Goal: Complete application form: Complete application form

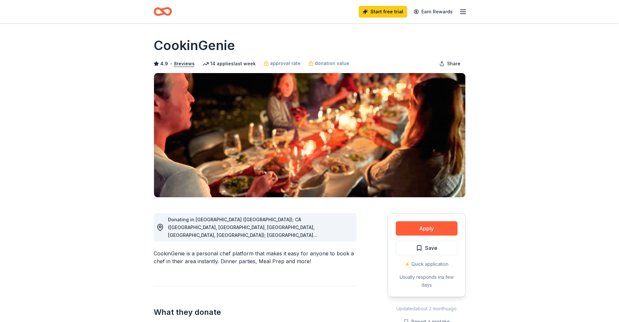
click at [281, 226] on span "Donating in AZ (Maricopa County); CA (Los Angeles County, Riverside County, San…" at bounding box center [254, 297] width 172 height 161
click at [154, 223] on div "Donating in AZ (Maricopa County); CA (Los Angeles County, Riverside County, San…" at bounding box center [255, 227] width 203 height 29
click at [462, 13] on icon "button" at bounding box center [463, 12] width 8 height 8
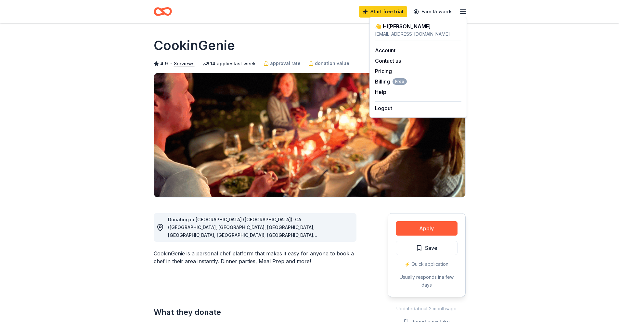
click at [198, 226] on span "Donating in AZ (Maricopa County); CA (Los Angeles County, Riverside County, San…" at bounding box center [254, 297] width 172 height 161
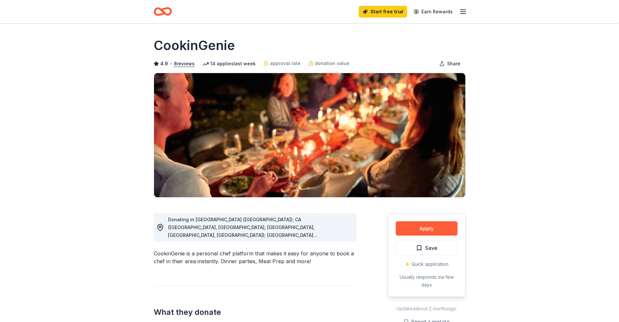
click at [199, 225] on span "Donating in [GEOGRAPHIC_DATA] ([GEOGRAPHIC_DATA]); CA ([GEOGRAPHIC_DATA], [GEOG…" at bounding box center [254, 297] width 172 height 161
click at [331, 233] on span "Donating in AZ (Maricopa County); CA (Los Angeles County, Riverside County, San…" at bounding box center [254, 297] width 172 height 161
click at [332, 233] on span "Donating in AZ (Maricopa County); CA (Los Angeles County, Riverside County, San…" at bounding box center [254, 297] width 172 height 161
click at [403, 227] on button "Apply" at bounding box center [426, 228] width 62 height 14
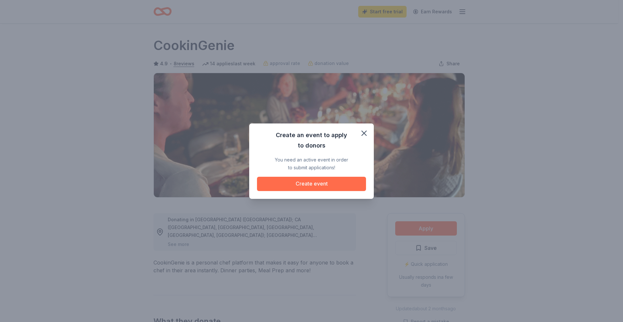
click at [313, 185] on button "Create event" at bounding box center [311, 184] width 109 height 14
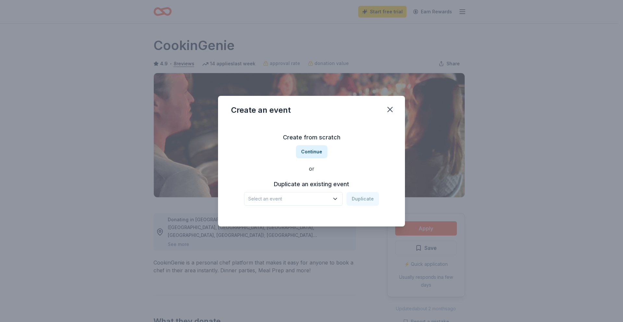
click at [332, 196] on button "Select an event" at bounding box center [293, 199] width 99 height 14
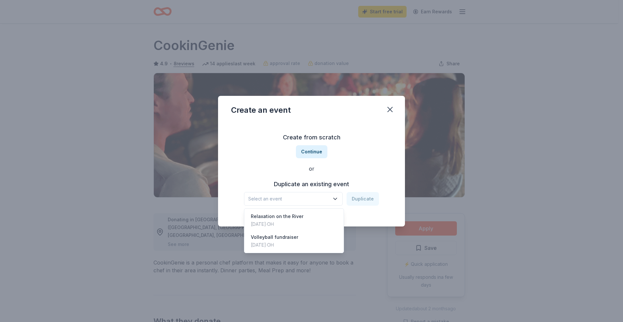
click at [278, 197] on span "Select an event" at bounding box center [288, 199] width 81 height 8
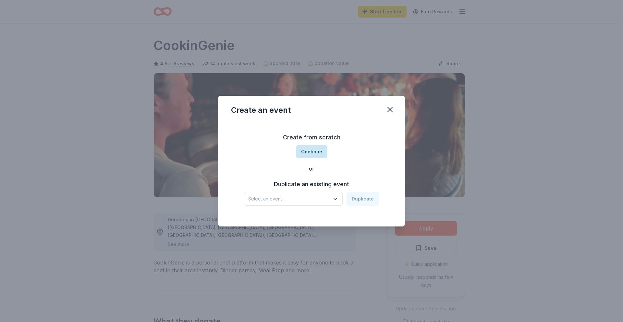
click at [319, 153] on button "Continue" at bounding box center [311, 151] width 31 height 13
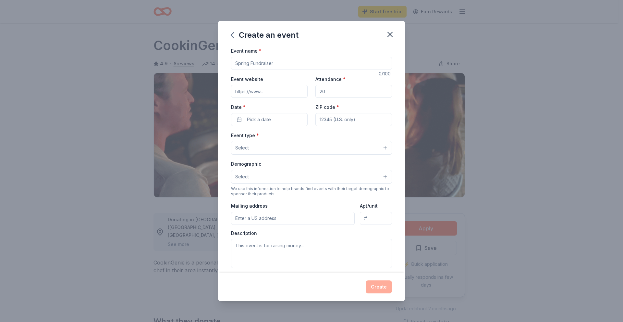
click at [266, 64] on input "Event name *" at bounding box center [311, 63] width 161 height 13
type input "Sets & Pets"
drag, startPoint x: 333, startPoint y: 93, endPoint x: 313, endPoint y: 92, distance: 19.5
click at [316, 92] on input "Attendance *" at bounding box center [354, 91] width 77 height 13
type input "50"
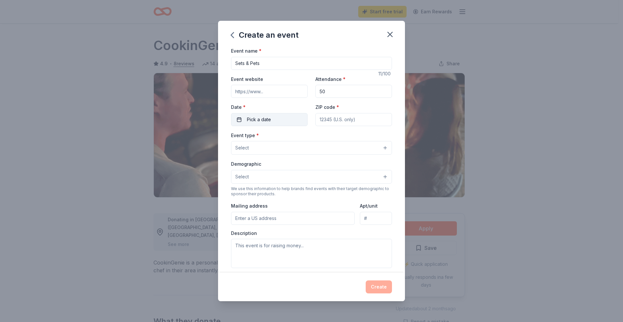
click at [281, 121] on button "Pick a date" at bounding box center [269, 119] width 77 height 13
click at [303, 140] on button "Go to next month" at bounding box center [303, 136] width 9 height 9
click at [303, 139] on button "Go to next month" at bounding box center [303, 136] width 9 height 9
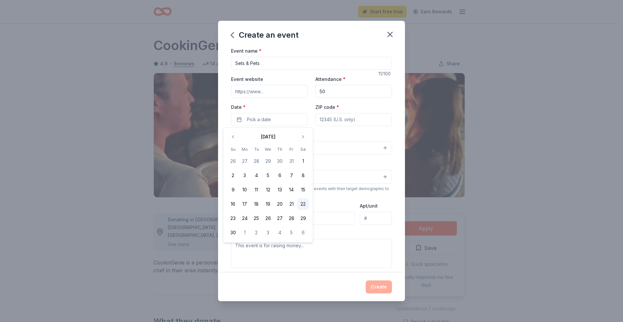
click at [302, 206] on button "22" at bounding box center [303, 204] width 12 height 12
click at [336, 119] on input "ZIP code *" at bounding box center [354, 119] width 77 height 13
paste input "https://www.facebook.com/spoilemrottenfoundation/"
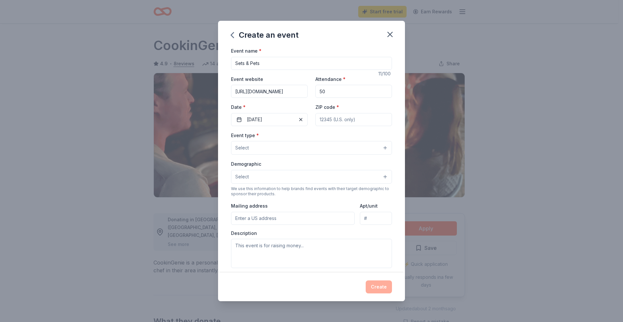
scroll to position [0, 48]
type input "https://www.facebook.com/spoilemrottenfoundation/"
click at [337, 118] on input "ZIP code *" at bounding box center [354, 119] width 77 height 13
type input "45245"
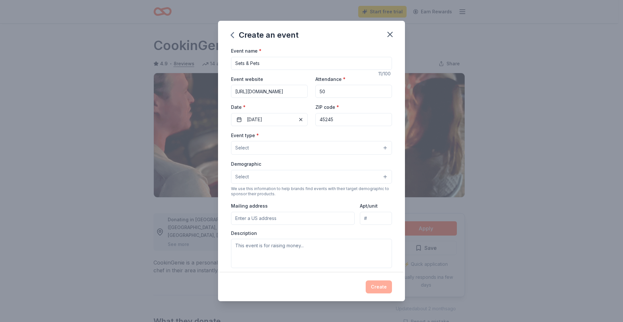
type input "3866 Dieckman Lane"
click at [282, 149] on button "Select" at bounding box center [311, 148] width 161 height 14
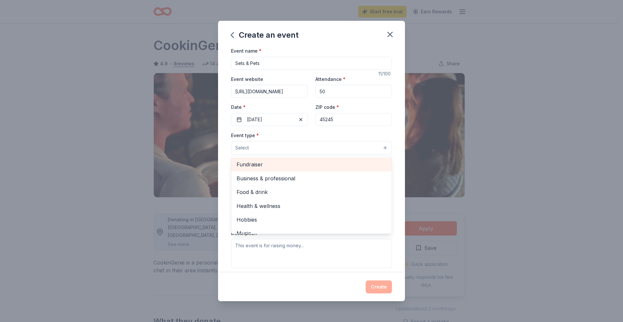
drag, startPoint x: 272, startPoint y: 168, endPoint x: 275, endPoint y: 164, distance: 4.2
click at [274, 165] on span "Fundraiser" at bounding box center [312, 164] width 150 height 8
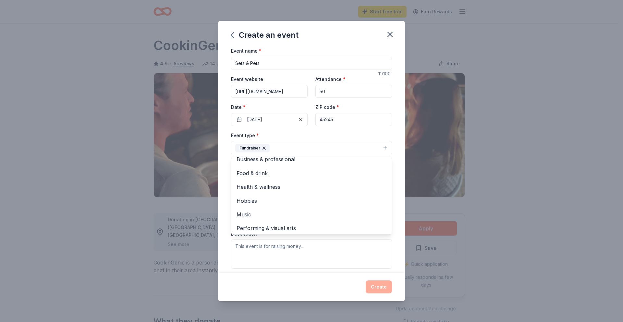
scroll to position [8, 0]
click at [436, 151] on div "Create an event Event name * Sets & Pets 11 /100 Event website https://www.face…" at bounding box center [311, 161] width 623 height 322
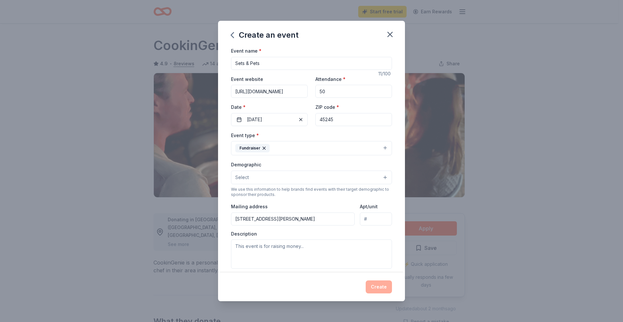
click at [377, 177] on button "Select" at bounding box center [311, 177] width 161 height 14
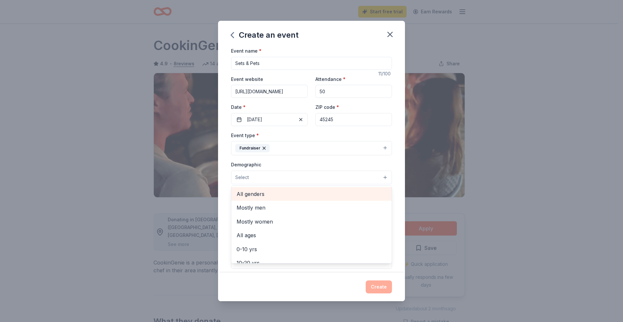
click at [260, 195] on span "All genders" at bounding box center [312, 194] width 150 height 8
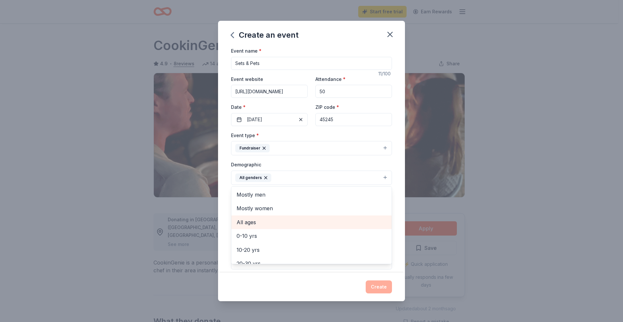
drag, startPoint x: 250, startPoint y: 225, endPoint x: 256, endPoint y: 227, distance: 6.4
click at [251, 225] on span "All ages" at bounding box center [312, 222] width 150 height 8
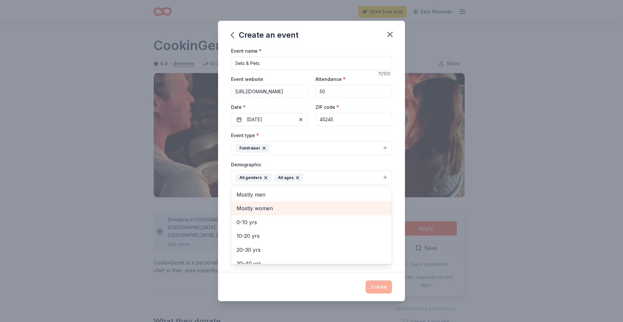
scroll to position [77, 0]
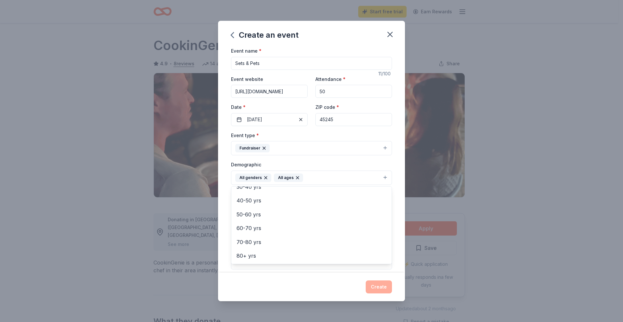
click at [394, 137] on div "Event name * Sets & Pets 11 /100 Event website https://www.facebook.com/spoilem…" at bounding box center [311, 160] width 187 height 226
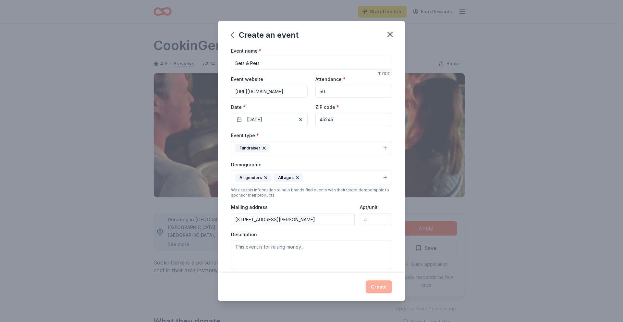
scroll to position [86, 0]
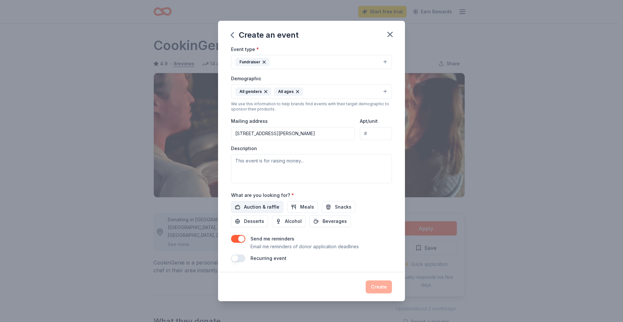
click at [264, 206] on span "Auction & raffle" at bounding box center [261, 207] width 35 height 8
click at [254, 157] on textarea at bounding box center [311, 168] width 161 height 29
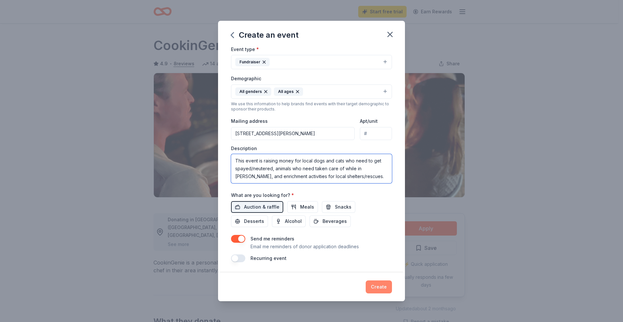
type textarea "This event is raising money for local dogs and cats who need to get spayed/neut…"
click at [382, 285] on button "Create" at bounding box center [379, 286] width 26 height 13
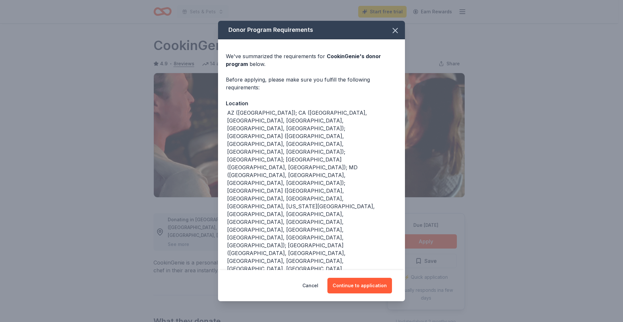
scroll to position [49, 0]
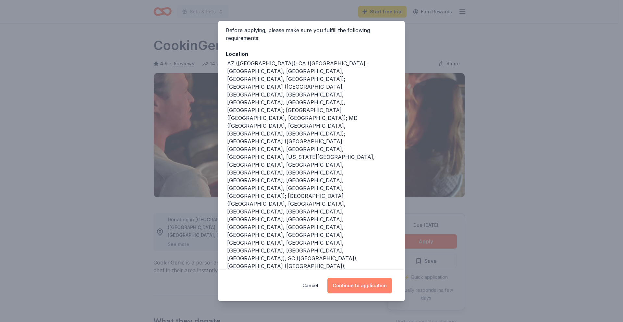
click at [368, 287] on button "Continue to application" at bounding box center [360, 286] width 65 height 16
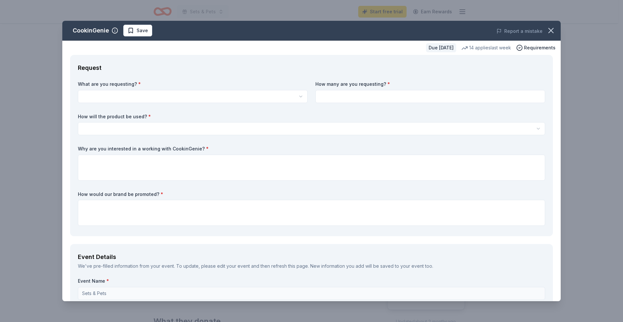
click at [331, 96] on input at bounding box center [431, 96] width 230 height 13
click at [547, 32] on icon "button" at bounding box center [551, 30] width 9 height 9
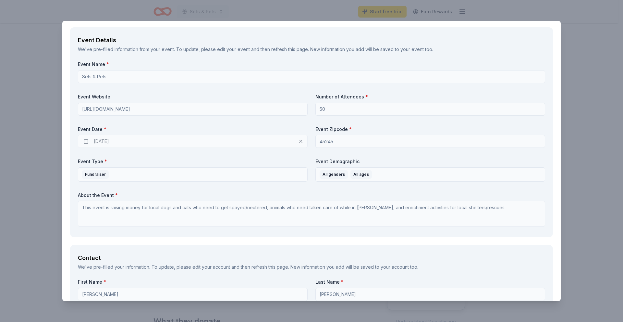
scroll to position [0, 0]
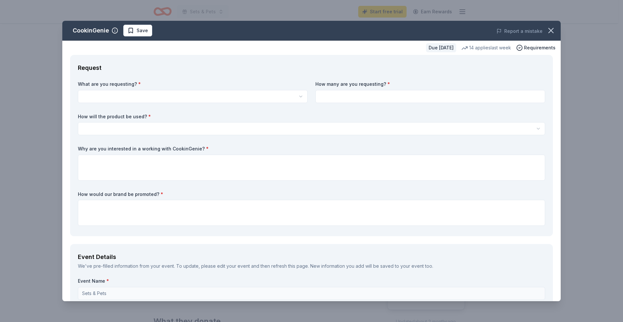
click at [106, 96] on html "Sets & Pets Start free trial Earn Rewards Due in 47 days Share CookinGenie 4.9 …" at bounding box center [311, 161] width 623 height 322
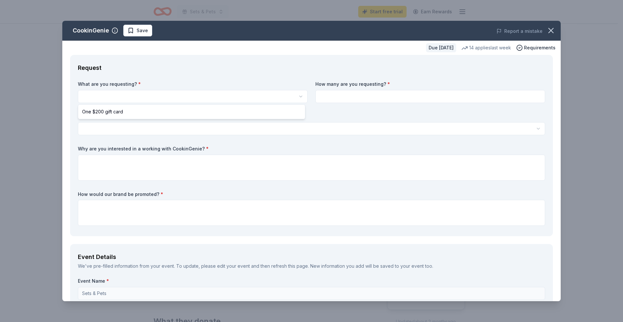
select select "One $200 gift card"
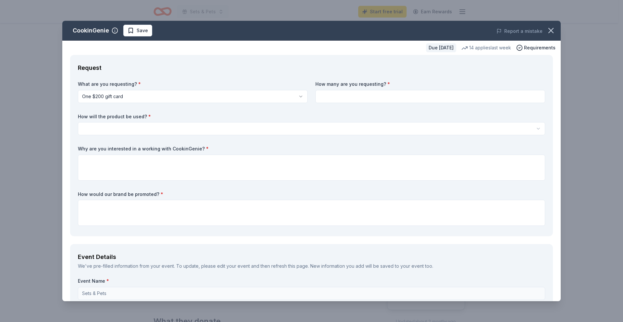
click at [326, 98] on input at bounding box center [431, 96] width 230 height 13
click at [328, 100] on input at bounding box center [431, 96] width 230 height 13
type input "5"
type input "7"
type input "1"
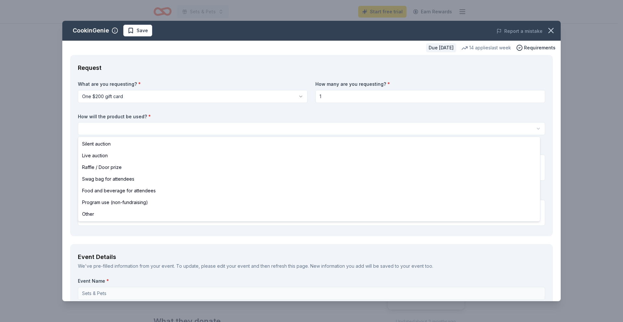
click at [231, 130] on html "Sets & Pets Start free trial Earn Rewards Due in 47 days Share CookinGenie 4.9 …" at bounding box center [311, 161] width 623 height 322
select select "raffleDoorPrize"
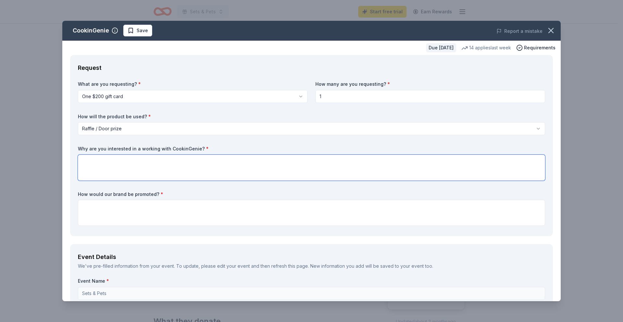
click at [118, 162] on textarea at bounding box center [312, 168] width 468 height 26
click at [227, 166] on textarea "I am interested in finding out more about what CookinGenie" at bounding box center [312, 168] width 468 height 26
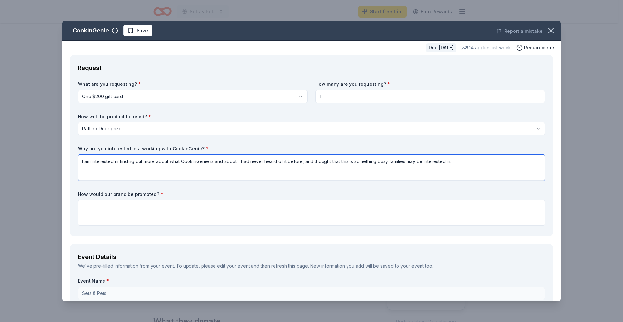
type textarea "I am interested in finding out more about what CookinGenie is and about. I had …"
click at [96, 210] on textarea at bounding box center [312, 213] width 468 height 26
type textarea "Q"
click at [191, 206] on textarea "We would promote it on our social media pages" at bounding box center [312, 213] width 468 height 26
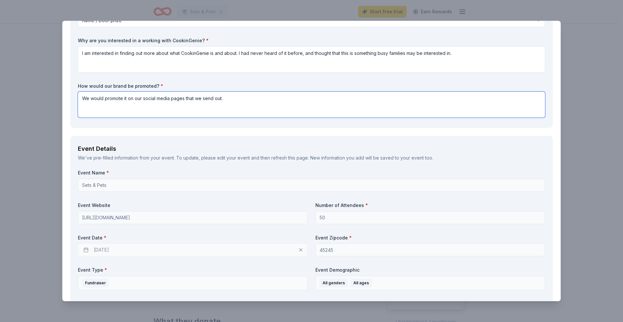
type textarea "We would promote it on our social media pages that we send out."
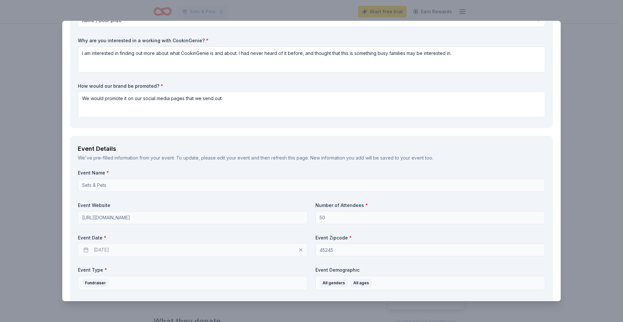
click at [127, 253] on div "11/21/2025" at bounding box center [193, 249] width 230 height 13
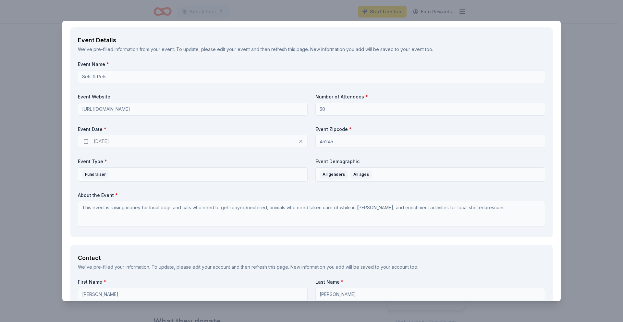
scroll to position [325, 0]
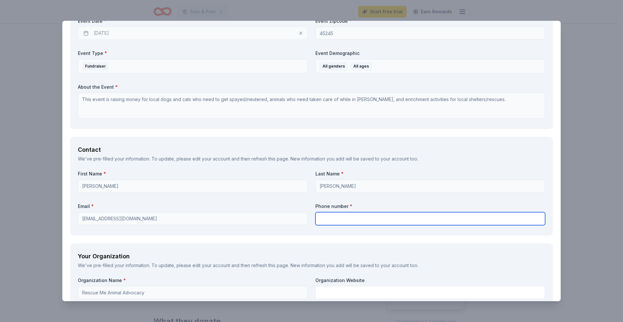
click at [328, 221] on input "text" at bounding box center [431, 218] width 230 height 13
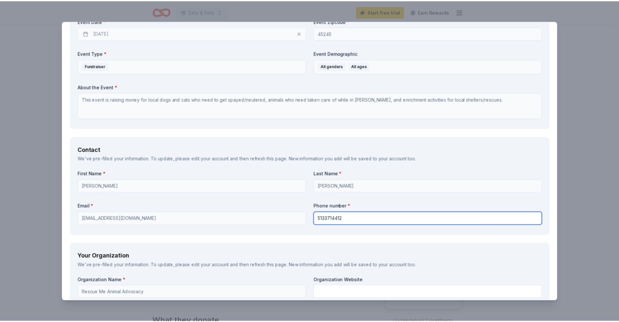
scroll to position [433, 0]
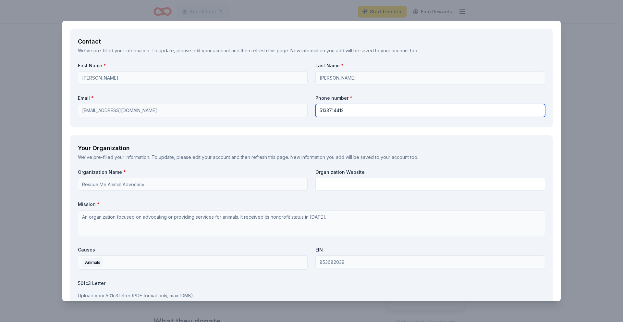
type input "5133714412"
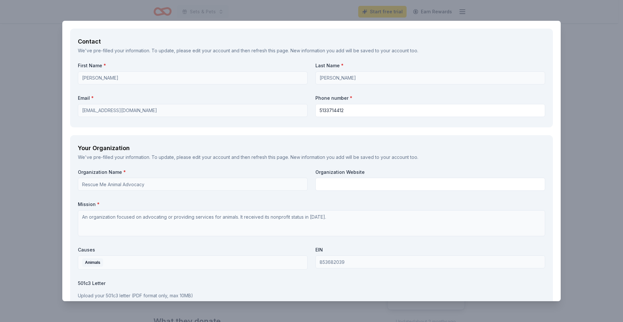
click at [602, 184] on div "CookinGenie Save Report a mistake Due in 47 days 14 applies last week Requireme…" at bounding box center [311, 161] width 623 height 322
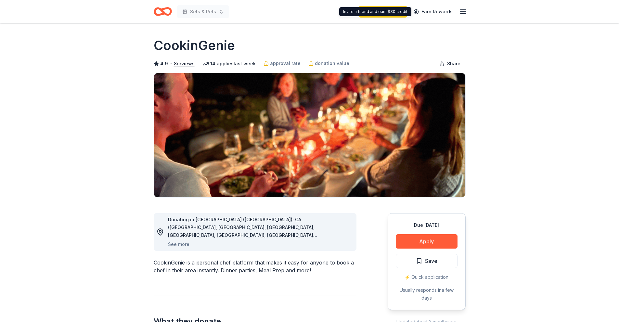
click at [466, 11] on icon "button" at bounding box center [463, 12] width 8 height 8
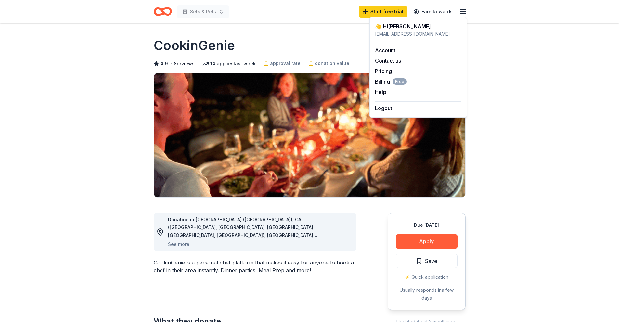
click at [384, 46] on div "Account" at bounding box center [418, 50] width 86 height 8
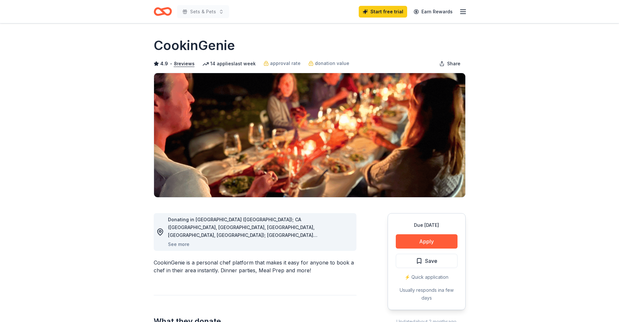
click at [460, 12] on line "button" at bounding box center [462, 12] width 5 height 0
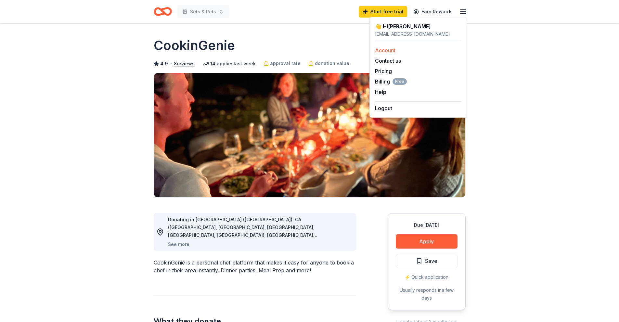
click at [383, 51] on link "Account" at bounding box center [385, 50] width 20 height 6
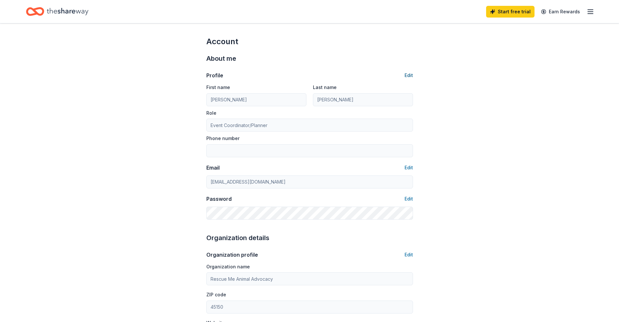
click at [410, 72] on button "Edit" at bounding box center [408, 75] width 8 height 8
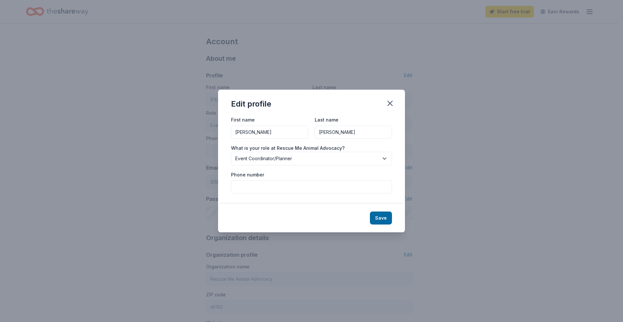
click at [367, 160] on span "Event Coordinator/Planner" at bounding box center [307, 159] width 144 height 8
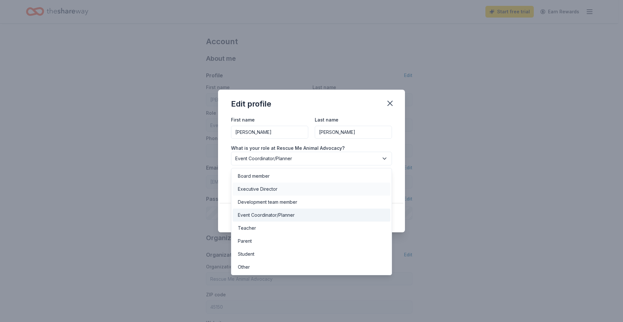
click at [273, 189] on div "Executive Director" at bounding box center [258, 189] width 40 height 8
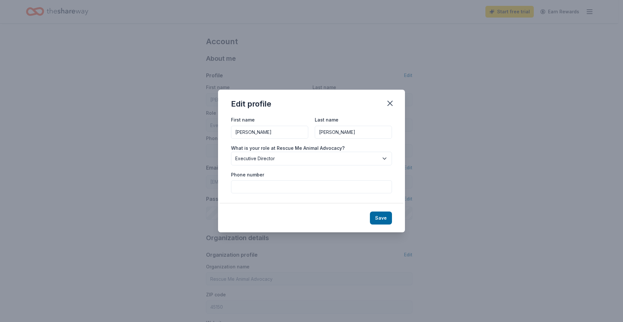
click at [272, 187] on input "Phone number" at bounding box center [311, 186] width 161 height 13
type input "(513)371-4412"
click at [382, 219] on button "Save" at bounding box center [381, 217] width 22 height 13
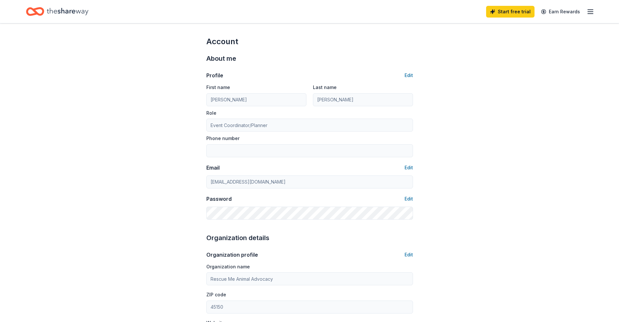
type input "Executive Director"
type input "(513)371-4412"
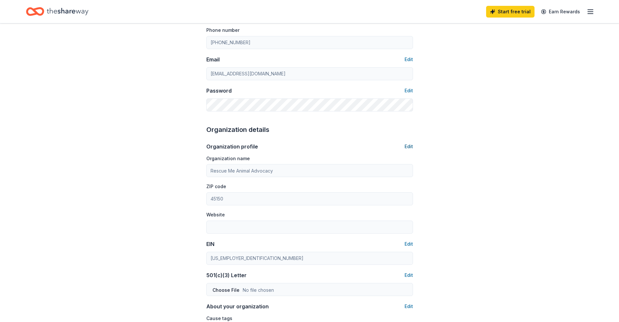
click at [408, 146] on button "Edit" at bounding box center [408, 147] width 8 height 8
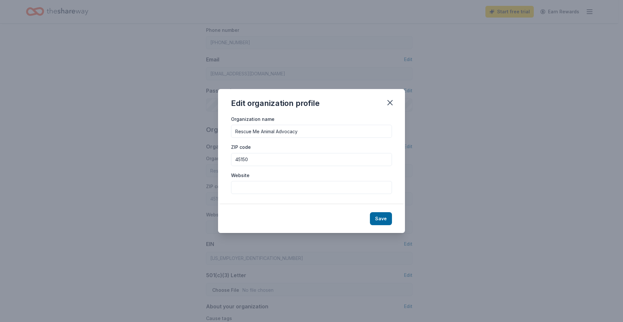
drag, startPoint x: 313, startPoint y: 131, endPoint x: 233, endPoint y: 133, distance: 79.6
click at [233, 133] on input "Rescue Me Animal Advocacy" at bounding box center [311, 131] width 161 height 13
type input "Spoil Em Rotten Foundation"
click at [277, 158] on input "45150" at bounding box center [311, 159] width 161 height 13
type input "45245"
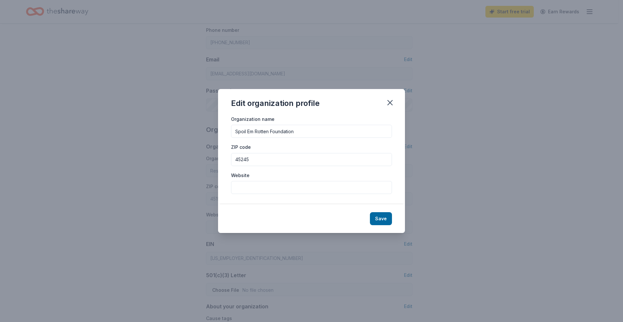
paste input "https://www.facebook.com/spoilemrottenfoundation/"
type input "https://www.facebook.com/spoilemrottenfoundation/"
click at [376, 219] on button "Save" at bounding box center [381, 218] width 22 height 13
type input "Spoil Em Rotten Foundation"
type input "45245"
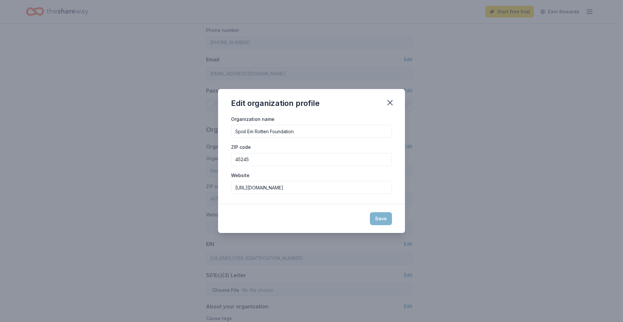
type input "https://www.facebook.com/spoilemrottenfoundation/"
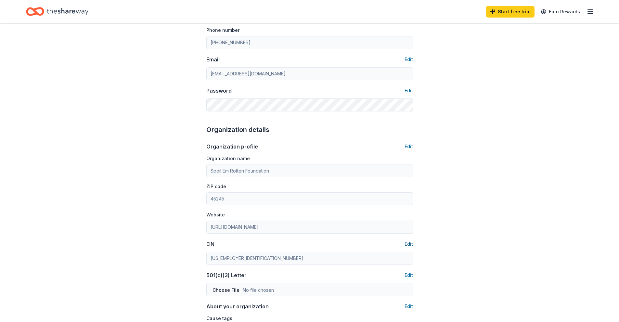
click at [407, 244] on button "Edit" at bounding box center [408, 244] width 8 height 8
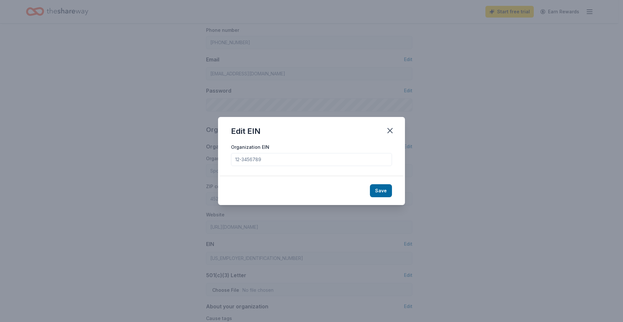
click at [282, 158] on input "Organization EIN" at bounding box center [311, 159] width 161 height 13
drag, startPoint x: 282, startPoint y: 158, endPoint x: 230, endPoint y: 155, distance: 51.4
click at [230, 155] on div "Organization EIN" at bounding box center [311, 159] width 187 height 33
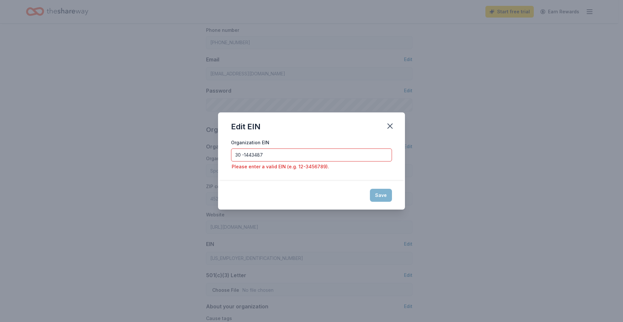
type input "30 -1443487"
click at [382, 198] on div "Save" at bounding box center [311, 195] width 187 height 29
click at [382, 194] on div "Save" at bounding box center [311, 195] width 187 height 29
click at [380, 197] on div "Save" at bounding box center [311, 195] width 187 height 29
click at [282, 156] on input "30 -1443487" at bounding box center [311, 154] width 161 height 13
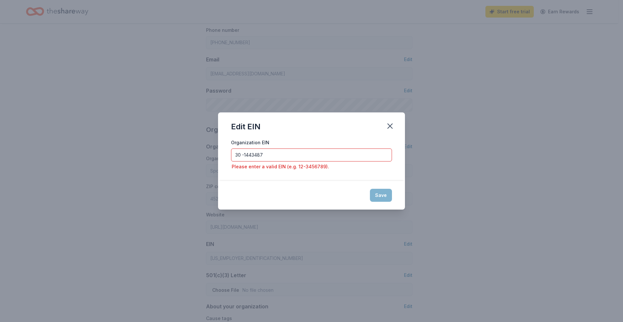
click at [282, 156] on input "30 -1443487" at bounding box center [311, 154] width 161 height 13
drag, startPoint x: 282, startPoint y: 156, endPoint x: 213, endPoint y: 151, distance: 70.0
click at [213, 151] on div "Edit EIN Organization EIN 30 -1443487 Please enter a valid EIN (e.g. 12-3456789…" at bounding box center [311, 161] width 623 height 322
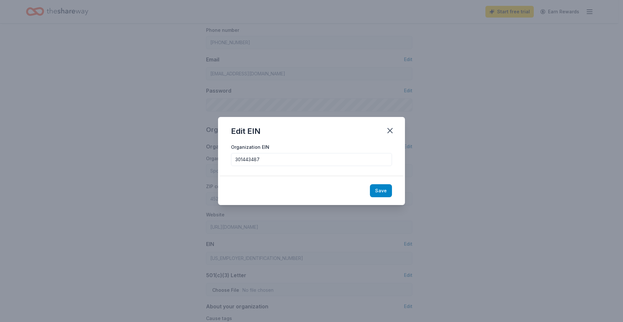
type input "301443487"
click at [376, 189] on button "Save" at bounding box center [381, 190] width 22 height 13
type input "30-1443487"
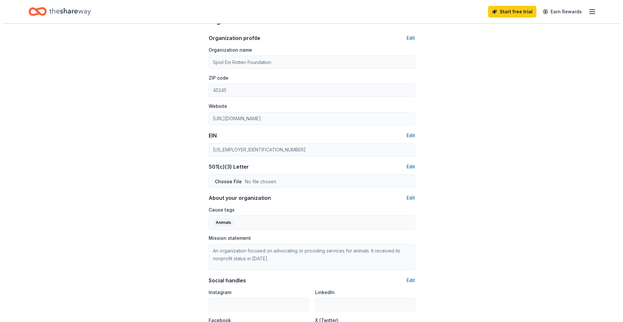
scroll to position [325, 0]
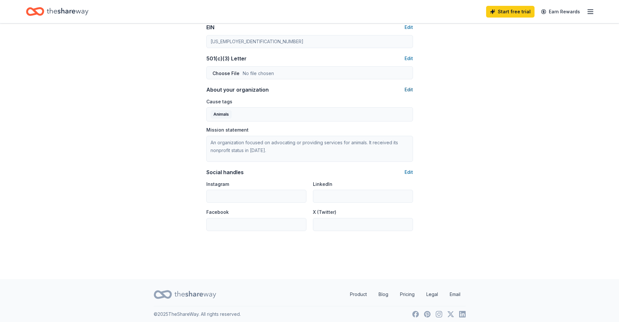
click at [408, 92] on button "Edit" at bounding box center [408, 90] width 8 height 8
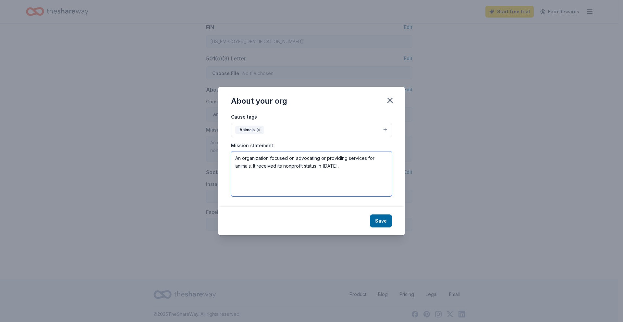
drag, startPoint x: 339, startPoint y: 166, endPoint x: 232, endPoint y: 155, distance: 108.4
click at [232, 155] on textarea "An organization focused on advocating or providing services for animals. It rec…" at bounding box center [311, 173] width 161 height 45
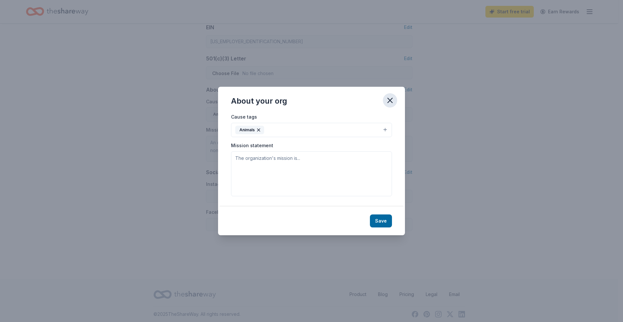
click at [392, 98] on icon "button" at bounding box center [390, 100] width 9 height 9
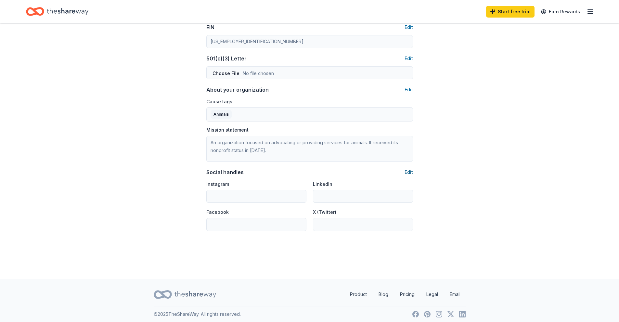
click at [407, 172] on button "Edit" at bounding box center [408, 172] width 8 height 8
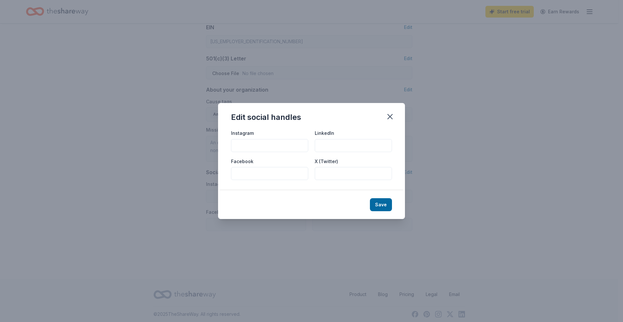
paste input "https://www.facebook.com/spoilemrottenfoundation/"
type input "https://www.facebook.com/spoilemrottenfoundation/"
click at [382, 201] on button "Save" at bounding box center [381, 204] width 22 height 13
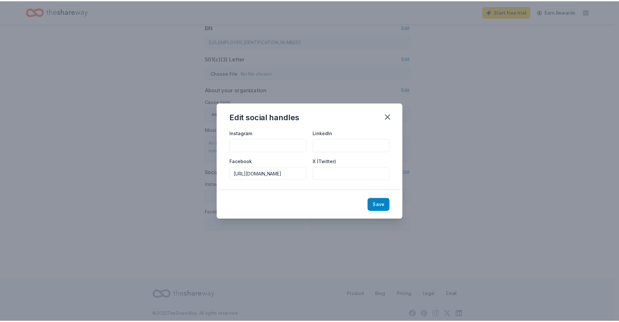
scroll to position [0, 0]
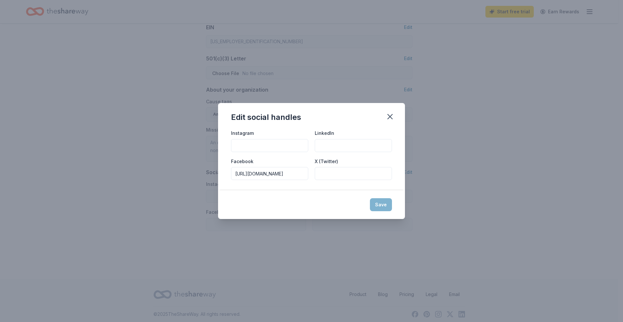
type input "https://www.facebook.com/spoilemrottenfoundation/"
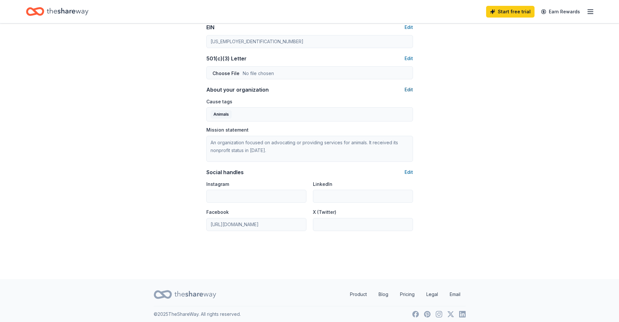
click at [407, 90] on button "Edit" at bounding box center [408, 90] width 8 height 8
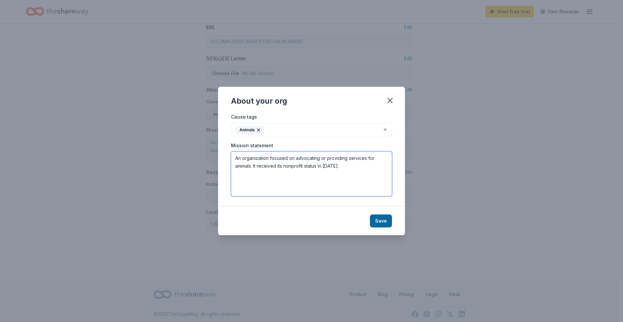
drag, startPoint x: 343, startPoint y: 169, endPoint x: 232, endPoint y: 154, distance: 111.8
click at [232, 155] on textarea "An organization focused on advocating or providing services for animals. It rec…" at bounding box center [311, 173] width 161 height 45
click at [367, 172] on textarea "Our mission is twofold: To help keep beloved pets in their homes by supporting …" at bounding box center [311, 173] width 161 height 45
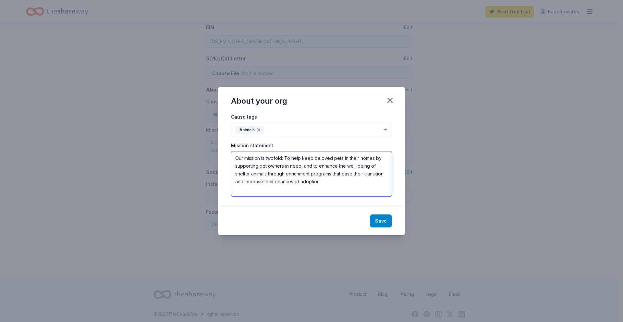
type textarea "Our mission is twofold: To help keep beloved pets in their homes by supporting …"
click at [388, 220] on button "Save" at bounding box center [381, 220] width 22 height 13
click at [377, 221] on div "Save" at bounding box center [311, 221] width 187 height 29
click at [326, 182] on textarea "Our mission is twofold: To help keep beloved pets in their homes by supporting …" at bounding box center [311, 173] width 161 height 45
click at [304, 131] on button "Animals" at bounding box center [311, 130] width 161 height 14
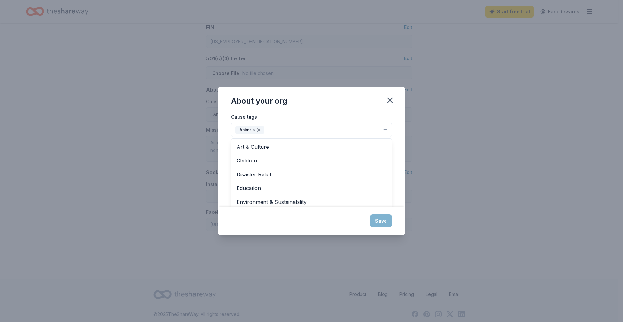
click at [397, 129] on div "Cause tags Animals Art & Culture Children Disaster Relief Education Environment…" at bounding box center [311, 160] width 187 height 94
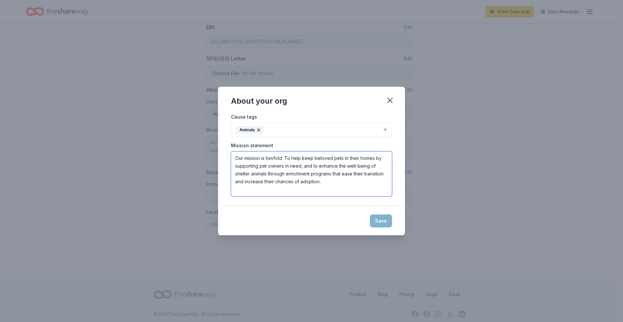
click at [329, 184] on textarea "Our mission is twofold: To help keep beloved pets in their homes by supporting …" at bounding box center [311, 173] width 161 height 45
type textarea "Our mission is twofold: To help keep beloved pets in their homes by supporting …"
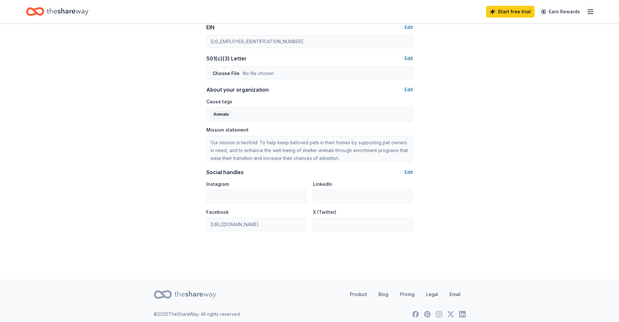
click at [406, 57] on button "Edit" at bounding box center [408, 59] width 8 height 8
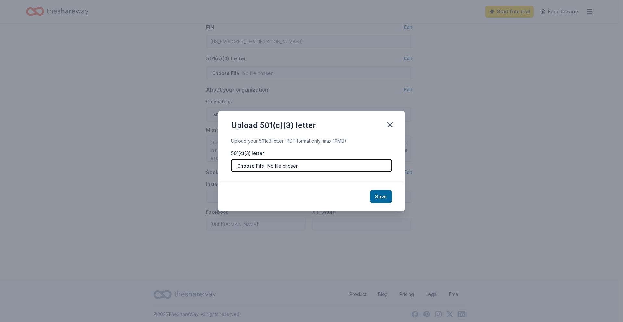
click at [257, 164] on input "file" at bounding box center [311, 165] width 161 height 13
type input "C:\fakepath\IMG_9787.pdf"
click at [384, 194] on button "Save" at bounding box center [381, 196] width 22 height 13
click at [378, 199] on div "Save" at bounding box center [311, 196] width 187 height 29
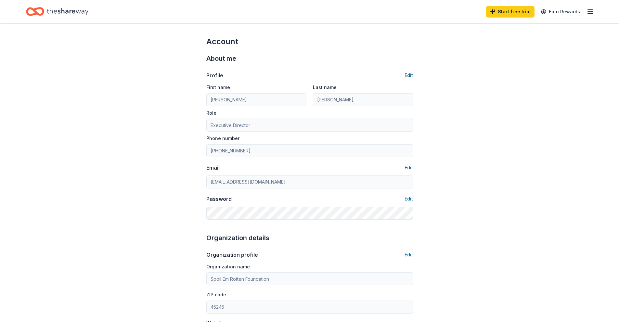
click at [409, 78] on button "Edit" at bounding box center [408, 75] width 8 height 8
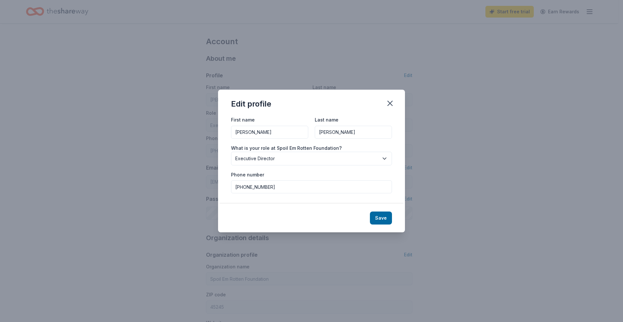
click at [386, 160] on icon "button" at bounding box center [385, 158] width 6 height 6
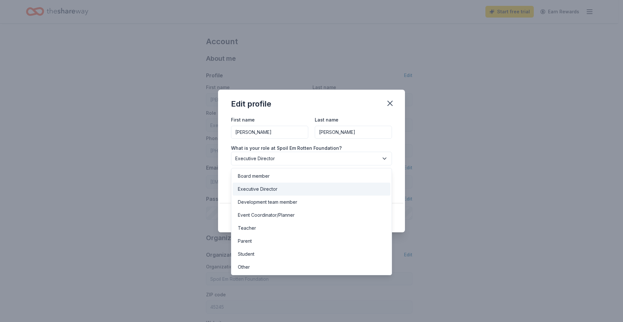
click at [392, 104] on div "Edit profile First name Nicole Last name Schmitt What is your role at Spoil Em …" at bounding box center [311, 161] width 187 height 143
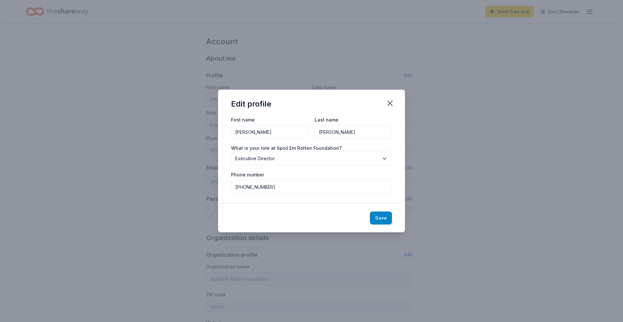
click at [379, 218] on button "Save" at bounding box center [381, 217] width 22 height 13
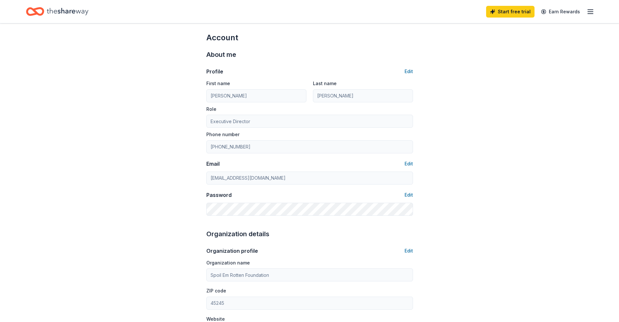
drag, startPoint x: 469, startPoint y: 187, endPoint x: 469, endPoint y: 182, distance: 5.6
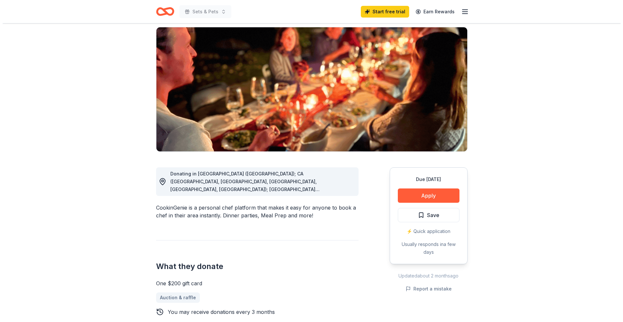
scroll to position [47, 0]
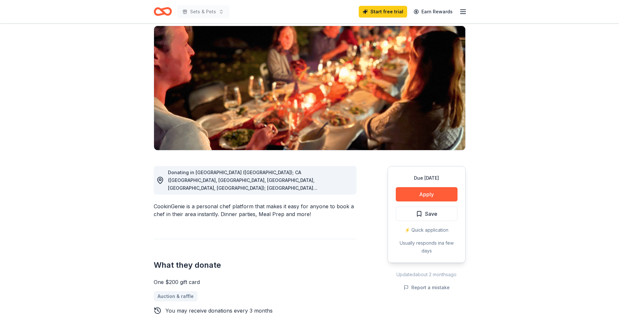
click at [440, 194] on button "Apply" at bounding box center [426, 194] width 62 height 14
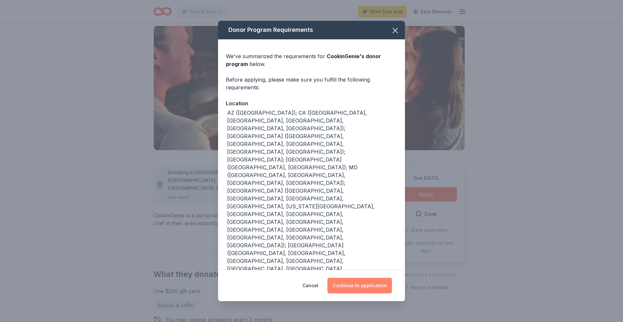
click at [363, 287] on button "Continue to application" at bounding box center [360, 286] width 65 height 16
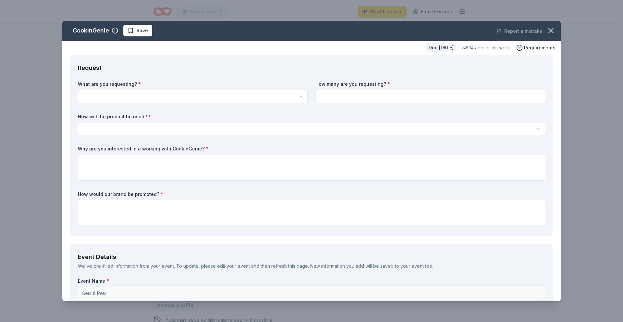
click at [163, 97] on html "10% Sets & Pets Start free trial Earn Rewards Due in 47 days Share CookinGenie …" at bounding box center [311, 114] width 623 height 322
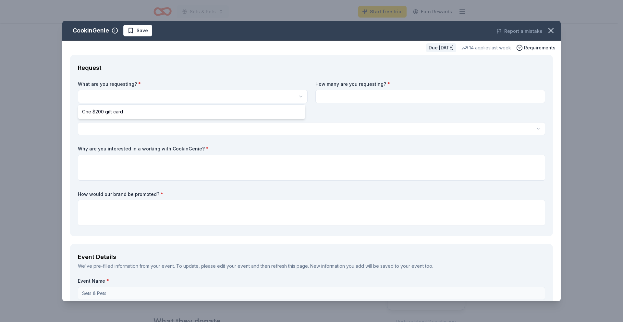
select select "One $200 gift card"
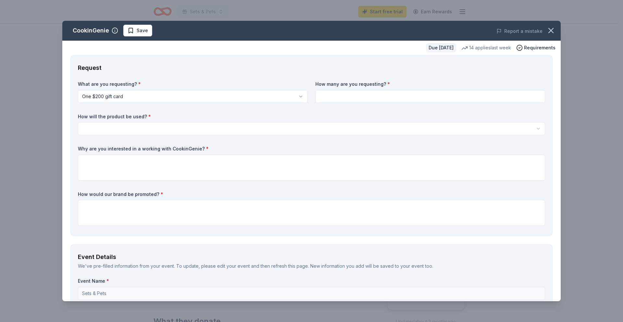
click at [322, 95] on input at bounding box center [431, 96] width 230 height 13
type input "1"
click at [219, 127] on html "10% Sets & Pets Start free trial Earn Rewards Due in 47 days Share CookinGenie …" at bounding box center [311, 161] width 623 height 322
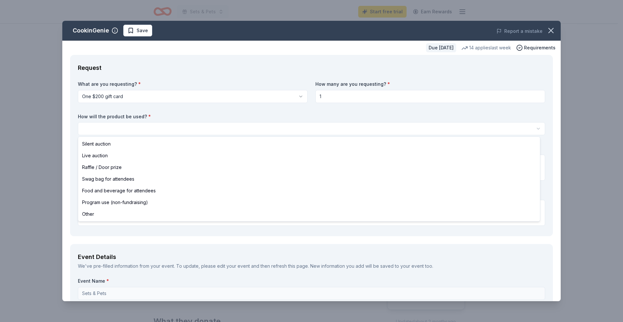
select select "raffleDoorPrize"
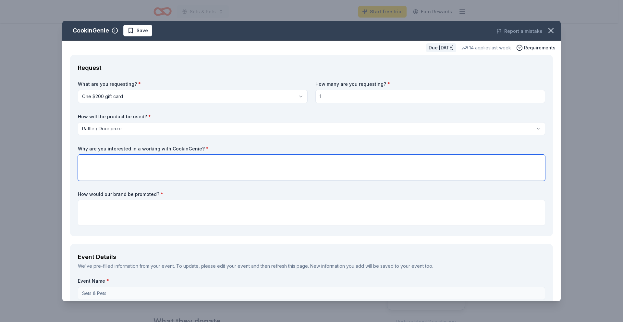
click at [104, 161] on textarea at bounding box center [312, 168] width 468 height 26
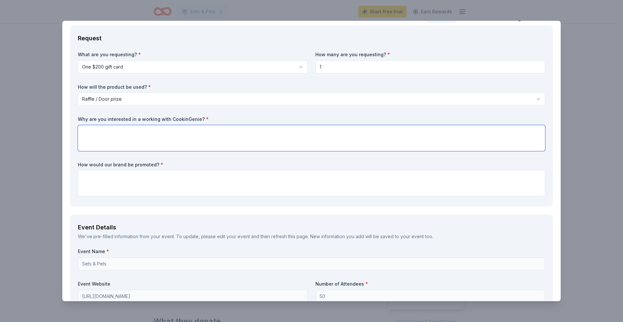
scroll to position [138, 0]
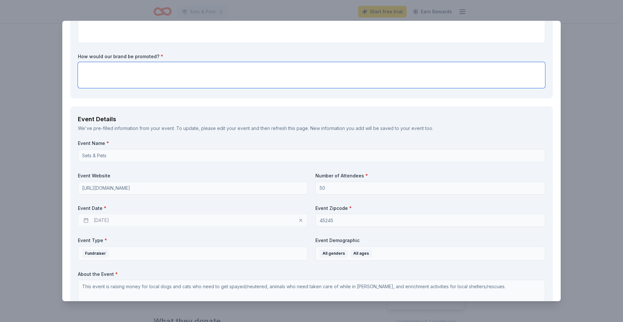
click at [118, 69] on textarea at bounding box center [312, 75] width 468 height 26
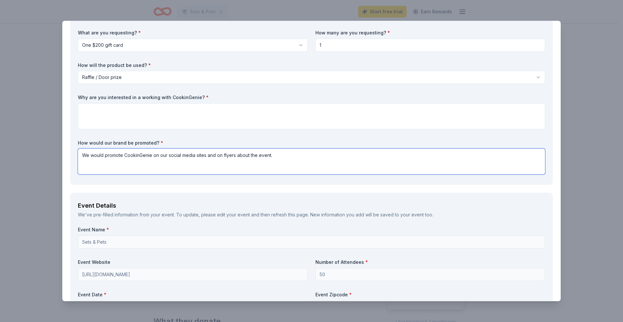
scroll to position [0, 0]
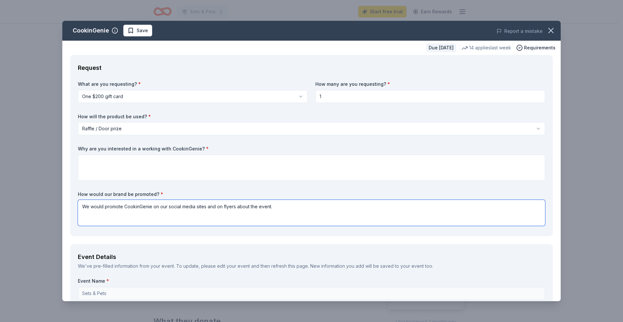
type textarea "We would promote CookinGenie on our social media sites and on flyers about the …"
click at [89, 165] on textarea at bounding box center [312, 168] width 468 height 26
click at [186, 161] on textarea "I think CookinGenie would be a great raffle item for busy families, or for peop…" at bounding box center [312, 168] width 468 height 26
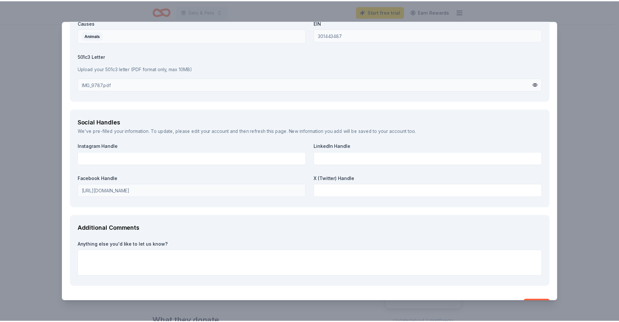
scroll to position [679, 0]
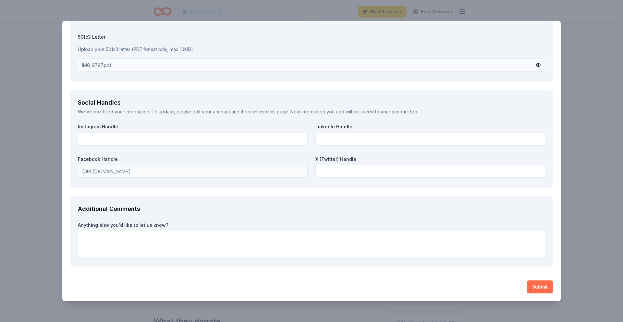
type textarea "I think CookinGenie would be a great raffle item for busy families, or for peop…"
click at [544, 289] on button "Submit" at bounding box center [540, 286] width 26 height 13
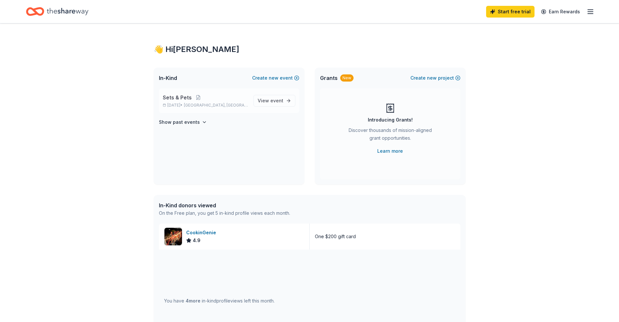
drag, startPoint x: 178, startPoint y: 103, endPoint x: 186, endPoint y: 101, distance: 9.1
click at [179, 103] on p "[DATE] • [GEOGRAPHIC_DATA], [GEOGRAPHIC_DATA]" at bounding box center [205, 105] width 85 height 5
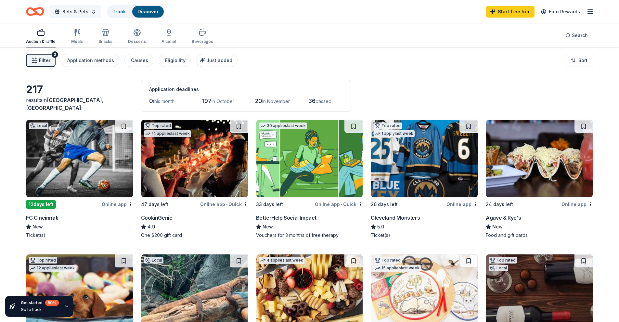
click at [72, 7] on button "Sets & Pets" at bounding box center [75, 11] width 52 height 13
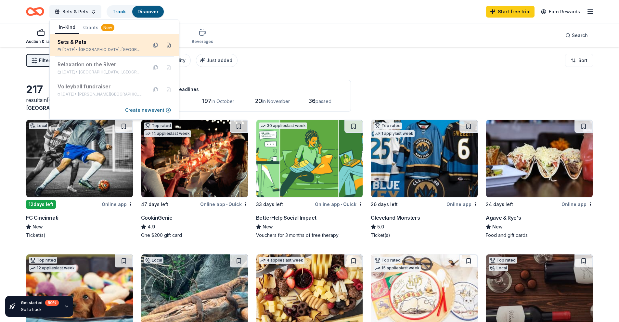
click at [170, 45] on button at bounding box center [168, 45] width 10 height 10
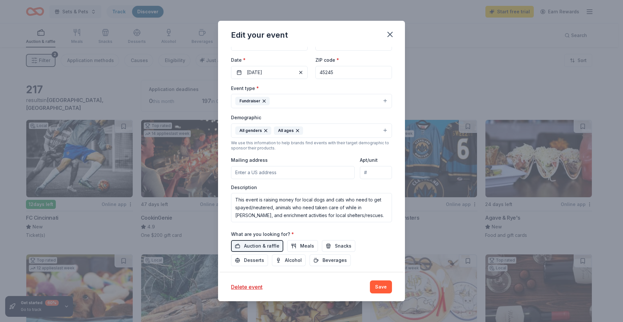
scroll to position [108, 0]
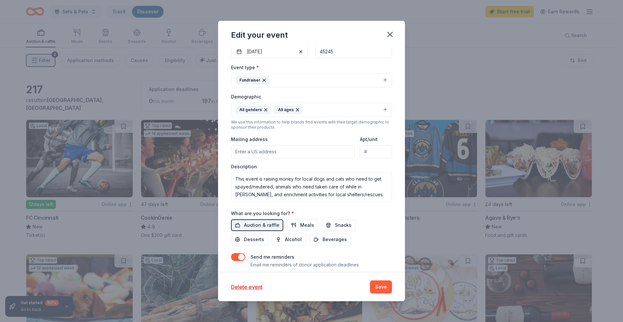
click at [266, 152] on input "Mailing address" at bounding box center [293, 151] width 124 height 13
click at [238, 256] on button "button" at bounding box center [238, 257] width 14 height 8
click at [290, 154] on input "3866 Dieckman Lane" at bounding box center [293, 151] width 124 height 13
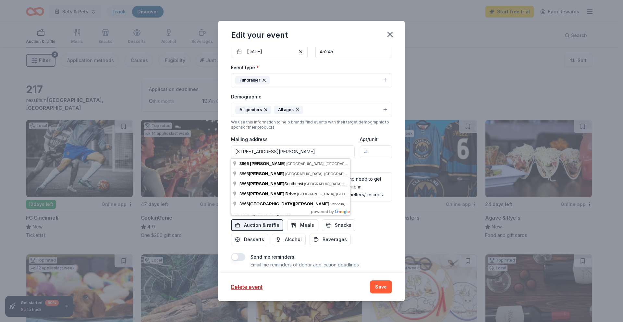
type input "3866 Dieckman Lane, Cincinnati, OH, 45245"
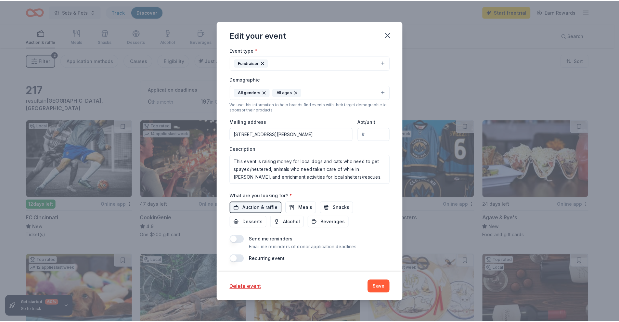
scroll to position [126, 0]
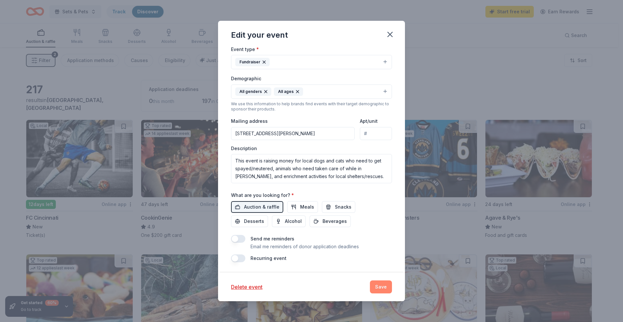
click at [380, 285] on button "Save" at bounding box center [381, 286] width 22 height 13
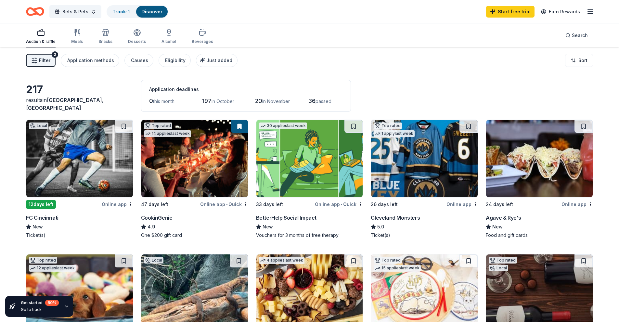
click at [90, 169] on img at bounding box center [79, 158] width 106 height 77
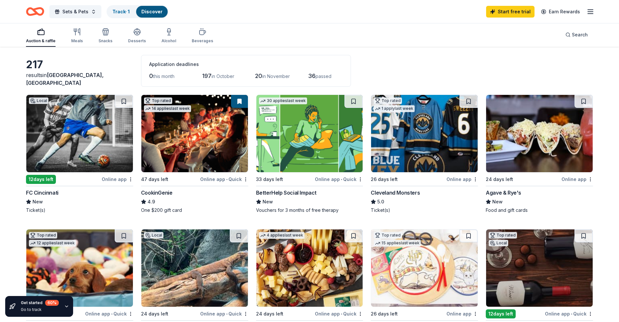
scroll to position [0, 0]
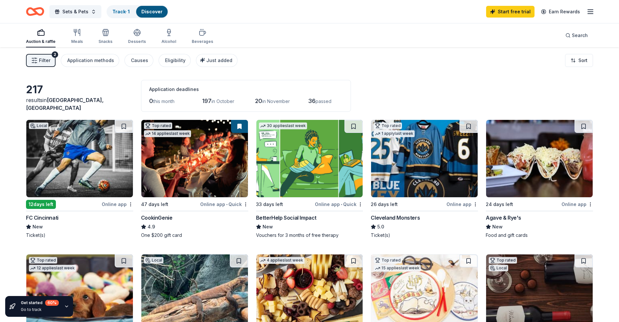
click at [523, 178] on img at bounding box center [539, 158] width 106 height 77
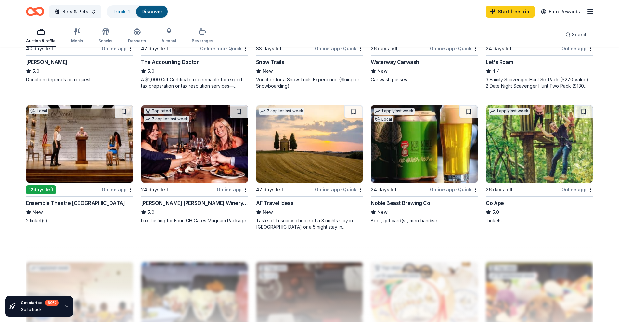
scroll to position [433, 0]
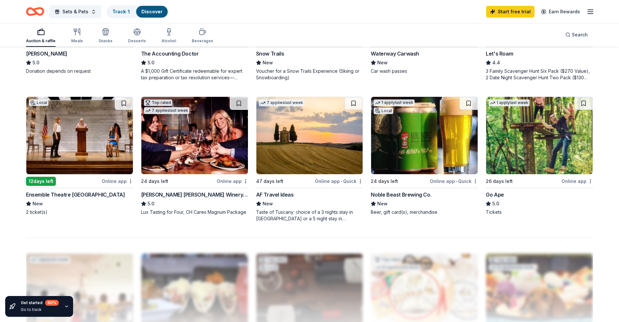
click at [194, 151] on img at bounding box center [194, 135] width 106 height 77
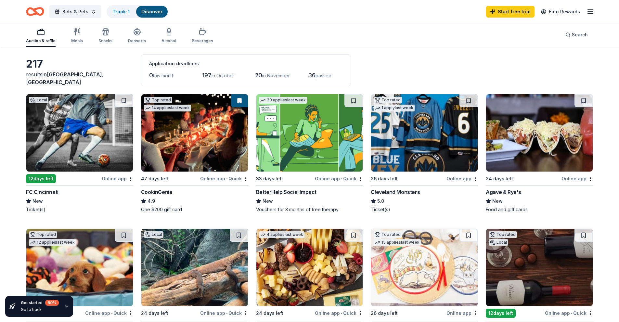
scroll to position [0, 0]
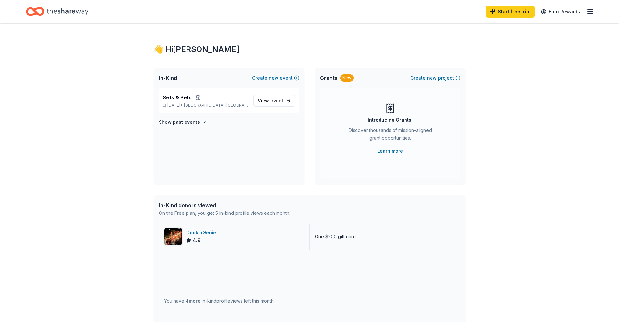
click at [178, 233] on img at bounding box center [173, 237] width 18 height 18
click at [594, 13] on div "Start free trial Earn Rewards" at bounding box center [309, 11] width 619 height 23
click at [586, 14] on icon "button" at bounding box center [590, 12] width 8 height 8
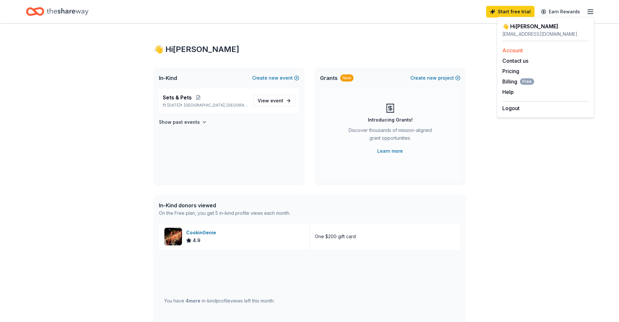
click at [518, 50] on link "Account" at bounding box center [512, 50] width 20 height 6
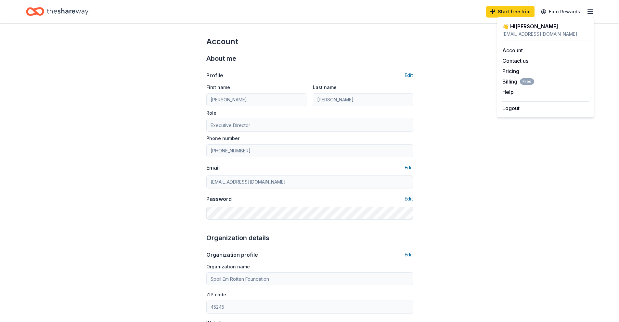
scroll to position [108, 0]
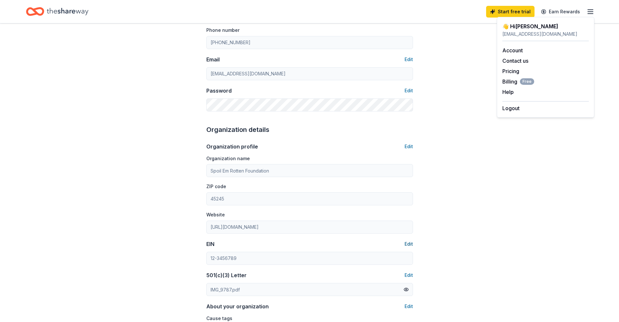
click at [407, 245] on button "Edit" at bounding box center [408, 244] width 8 height 8
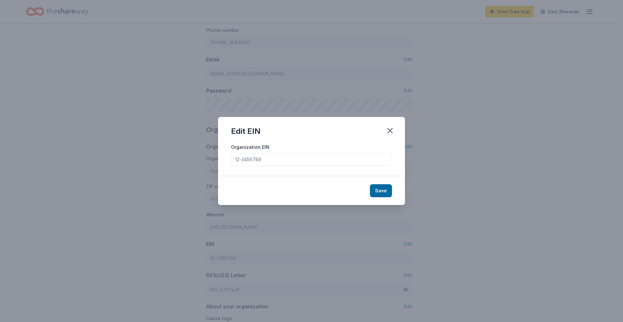
click at [261, 157] on input "Organization EIN" at bounding box center [311, 159] width 161 height 13
type input "301443487"
click at [379, 192] on button "Save" at bounding box center [381, 190] width 22 height 13
type input "30-1443487"
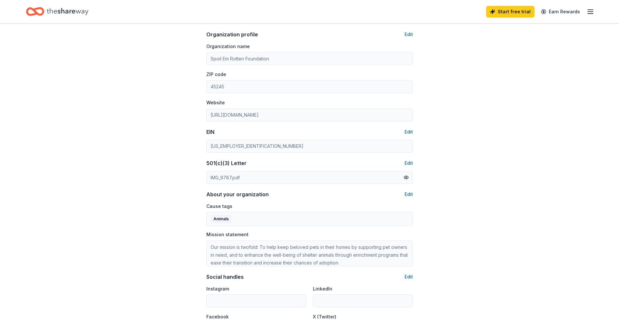
scroll to position [325, 0]
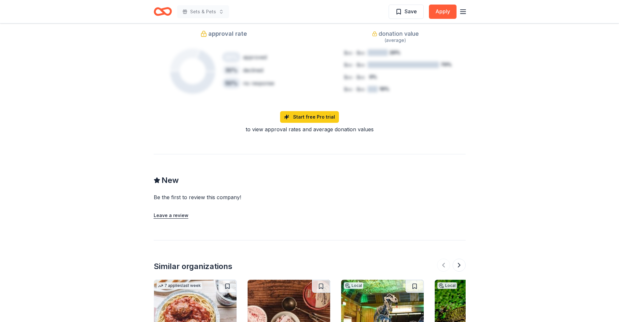
scroll to position [649, 0]
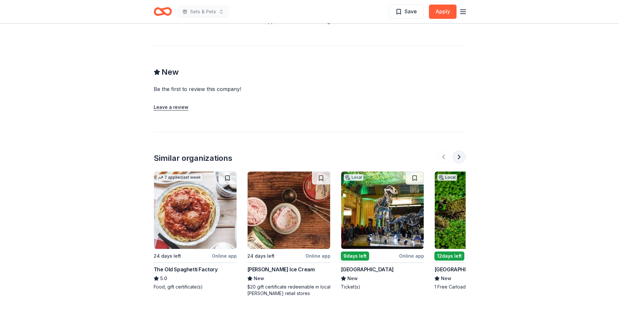
click at [455, 150] on button at bounding box center [458, 156] width 13 height 13
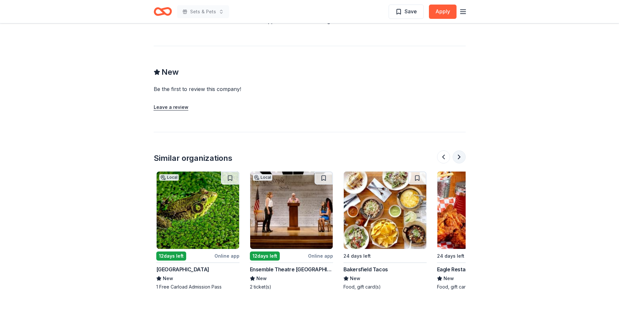
scroll to position [0, 281]
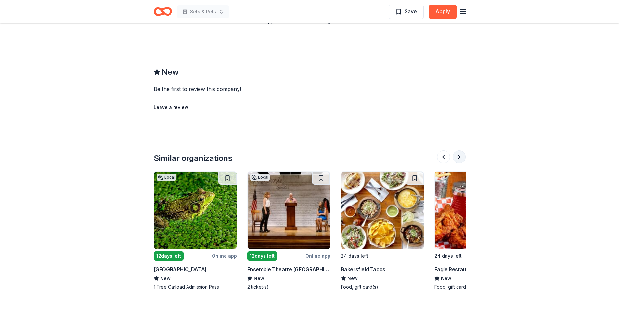
click at [455, 150] on button at bounding box center [458, 156] width 13 height 13
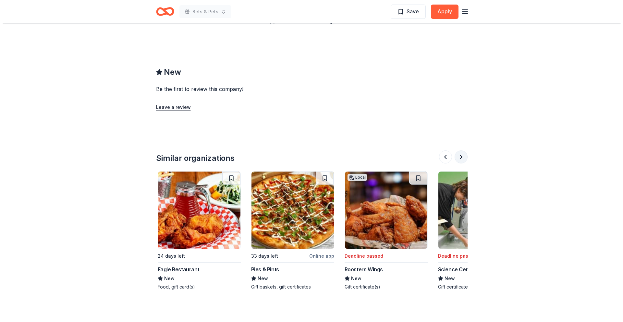
scroll to position [0, 561]
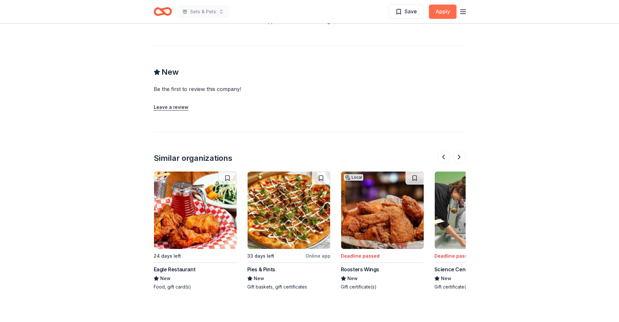
click at [449, 14] on button "Apply" at bounding box center [443, 12] width 28 height 14
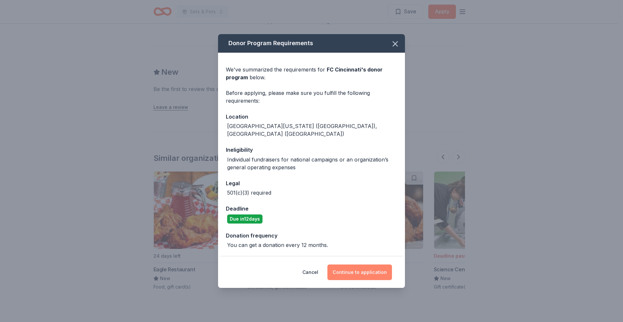
click at [365, 269] on button "Continue to application" at bounding box center [360, 272] width 65 height 16
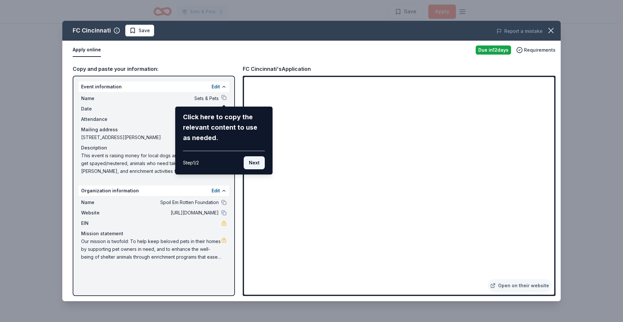
click at [250, 160] on button "Next" at bounding box center [254, 162] width 21 height 13
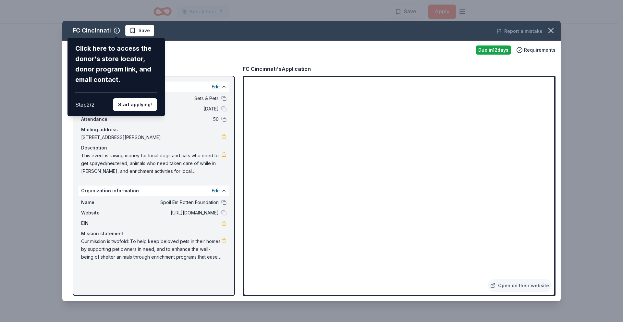
click at [516, 260] on div "FC Cincinnati Click here to access the donor's store locator, donor program lin…" at bounding box center [311, 161] width 499 height 280
click at [145, 101] on button "Start applying!" at bounding box center [135, 104] width 44 height 13
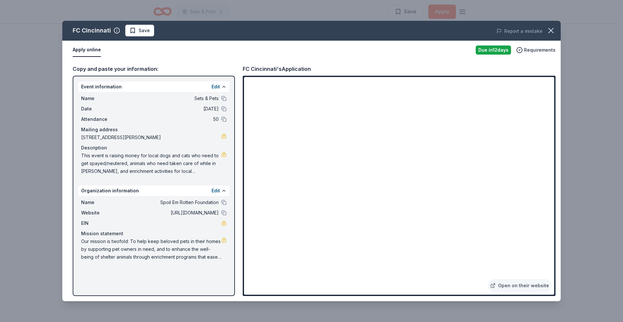
drag, startPoint x: 81, startPoint y: 84, endPoint x: 167, endPoint y: 88, distance: 85.5
click at [154, 89] on div "FC Cincinnati Save Report a mistake Apply online Due in 12 days Requirements Co…" at bounding box center [311, 161] width 499 height 280
click at [204, 95] on div "FC Cincinnati Save Report a mistake Apply online Due in 12 days Requirements Co…" at bounding box center [311, 161] width 499 height 280
click at [519, 285] on link "Open on their website" at bounding box center [520, 285] width 64 height 13
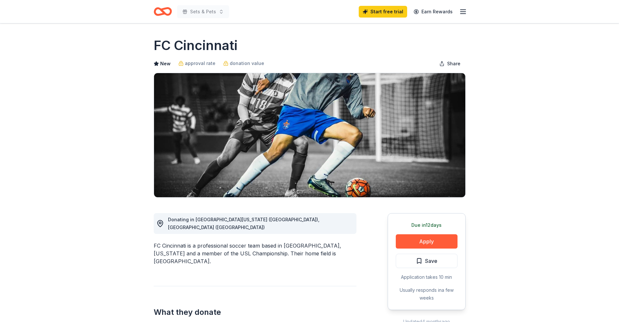
scroll to position [649, 0]
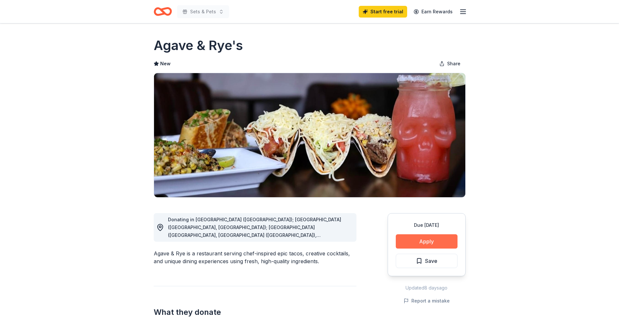
click at [426, 243] on button "Apply" at bounding box center [426, 241] width 62 height 14
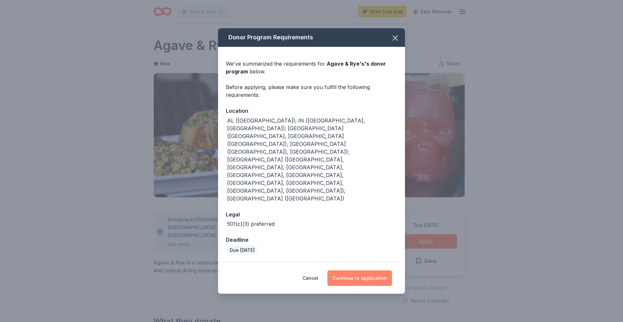
click at [356, 270] on button "Continue to application" at bounding box center [360, 278] width 65 height 16
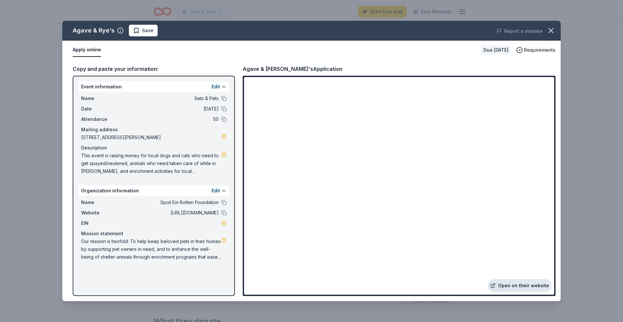
click at [526, 285] on link "Open on their website" at bounding box center [520, 285] width 64 height 13
click at [550, 25] on button "button" at bounding box center [551, 30] width 14 height 14
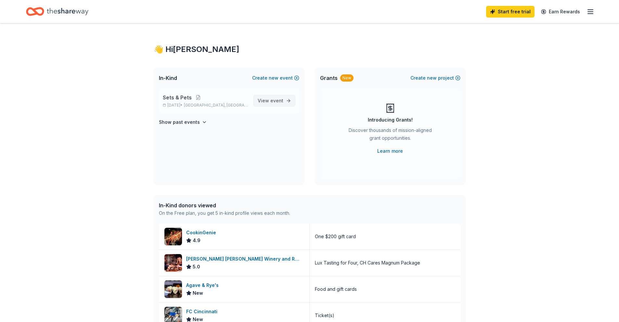
click at [269, 104] on span "View event" at bounding box center [270, 101] width 26 height 8
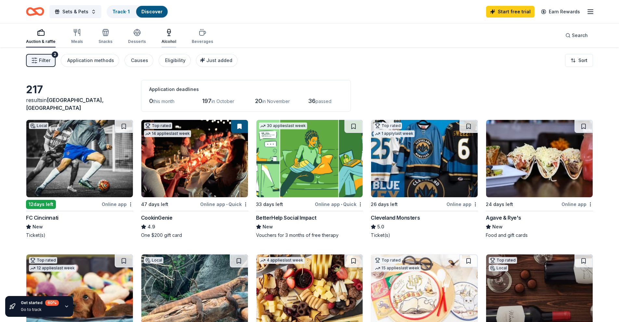
click at [165, 34] on icon "button" at bounding box center [169, 33] width 8 height 8
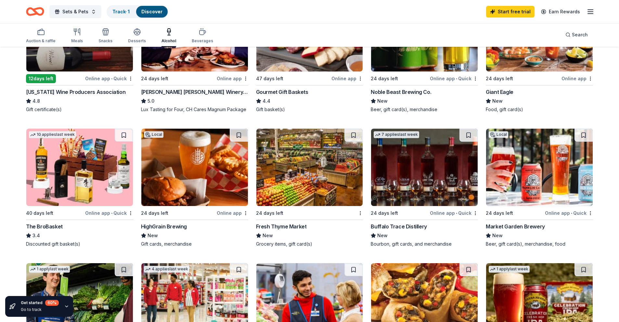
scroll to position [108, 0]
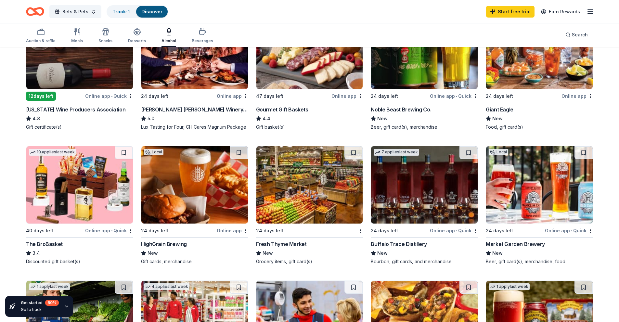
click at [406, 206] on img at bounding box center [424, 184] width 106 height 77
click at [205, 171] on img at bounding box center [194, 184] width 106 height 77
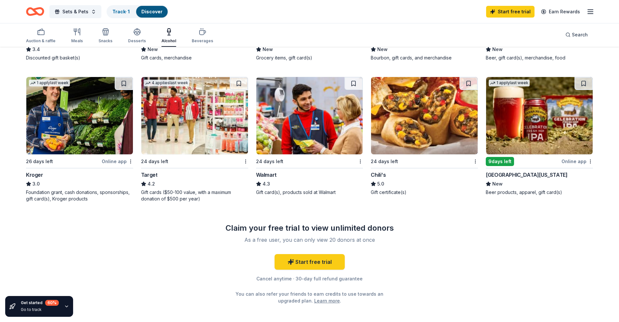
scroll to position [325, 0]
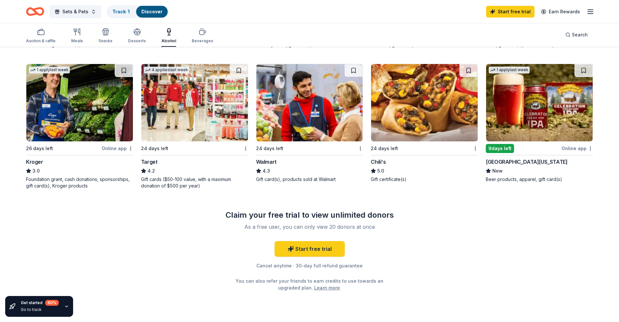
click at [429, 114] on img at bounding box center [424, 102] width 106 height 77
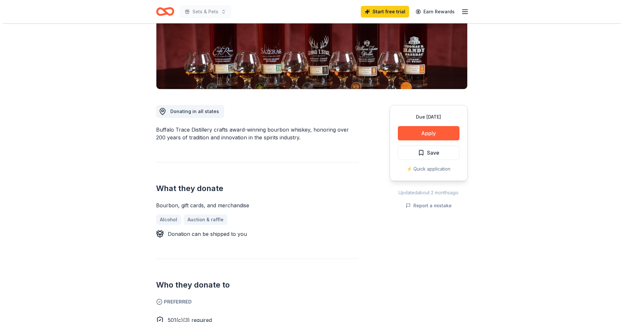
scroll to position [217, 0]
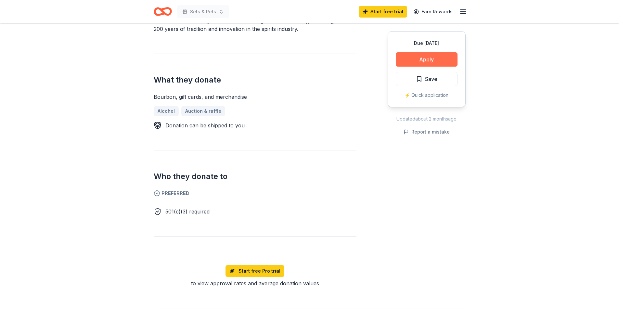
click at [421, 61] on button "Apply" at bounding box center [426, 59] width 62 height 14
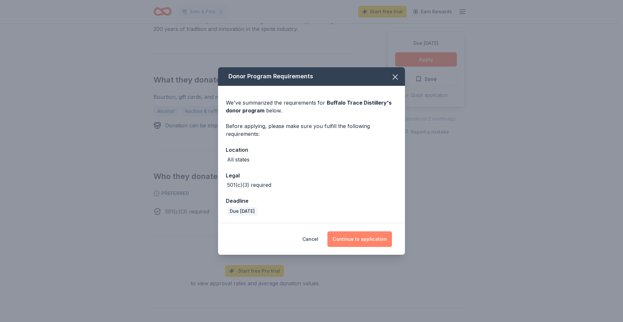
click at [358, 236] on button "Continue to application" at bounding box center [360, 239] width 65 height 16
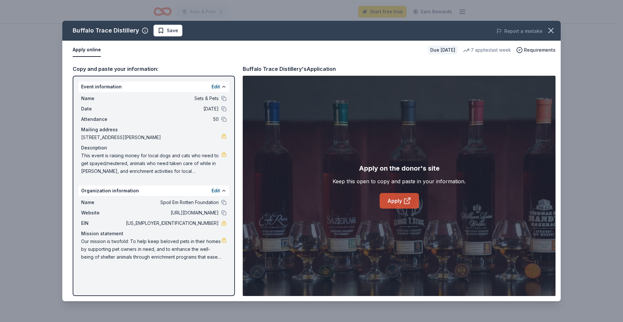
click at [400, 201] on link "Apply" at bounding box center [399, 201] width 39 height 16
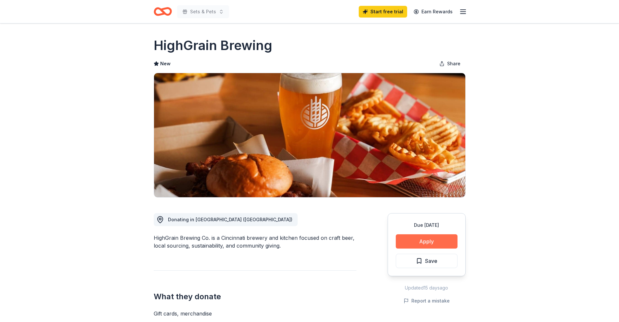
click at [429, 242] on button "Apply" at bounding box center [426, 241] width 62 height 14
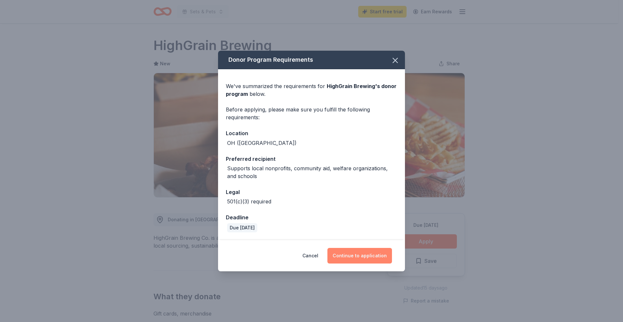
click at [340, 255] on button "Continue to application" at bounding box center [360, 256] width 65 height 16
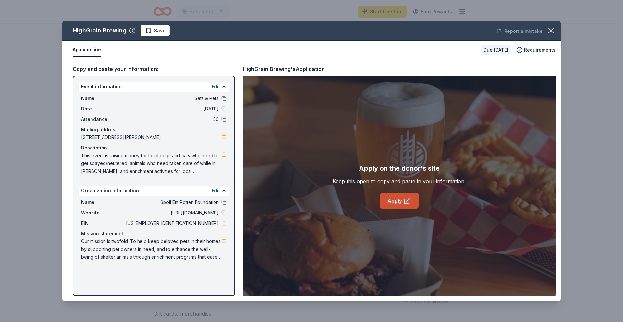
click at [397, 203] on link "Apply" at bounding box center [399, 201] width 39 height 16
